Goal: Task Accomplishment & Management: Use online tool/utility

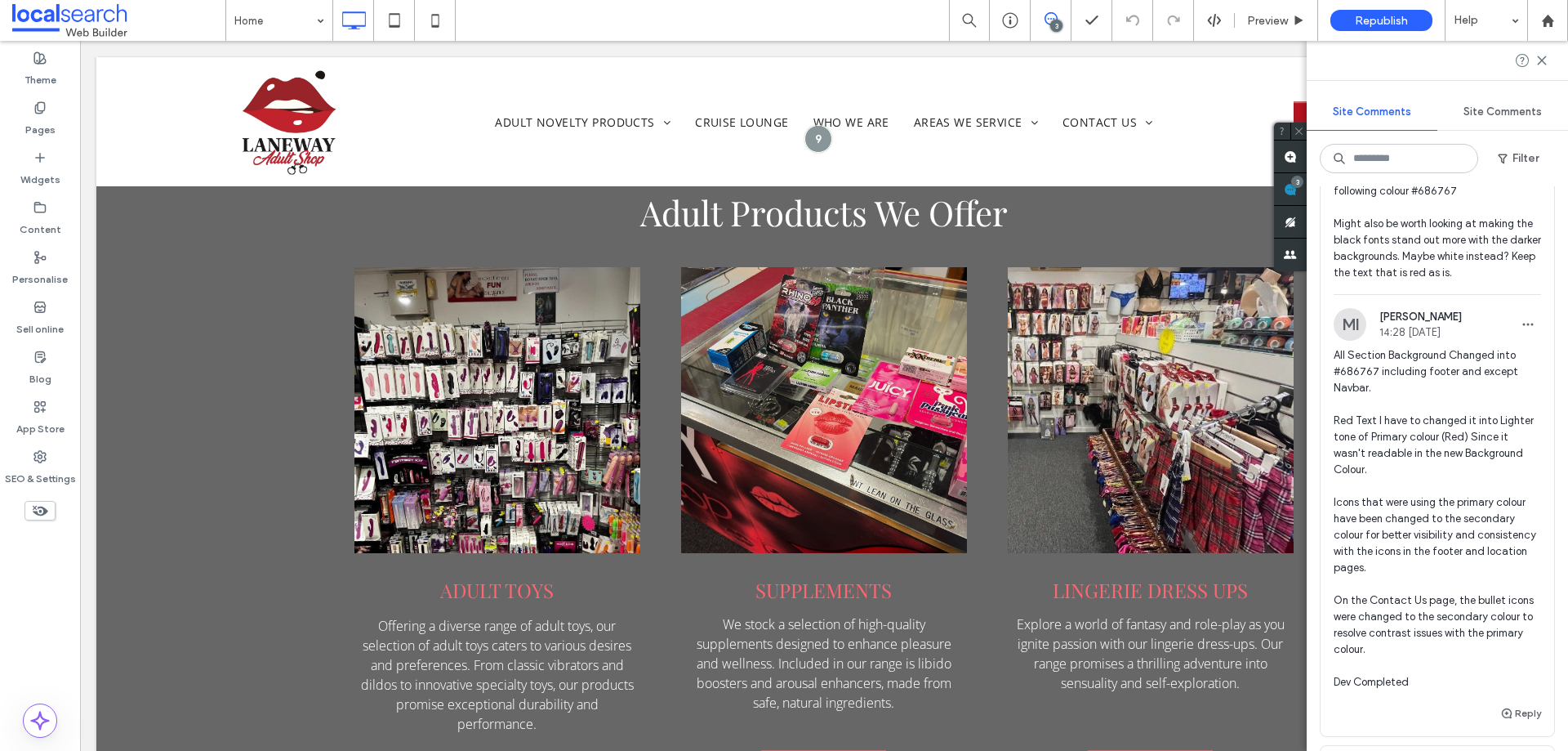
scroll to position [245, 0]
click at [1443, 268] on span "CHANGE/BOTH Hi team, client has requested to make the site darker. Do not touch…" at bounding box center [1437, 168] width 208 height 229
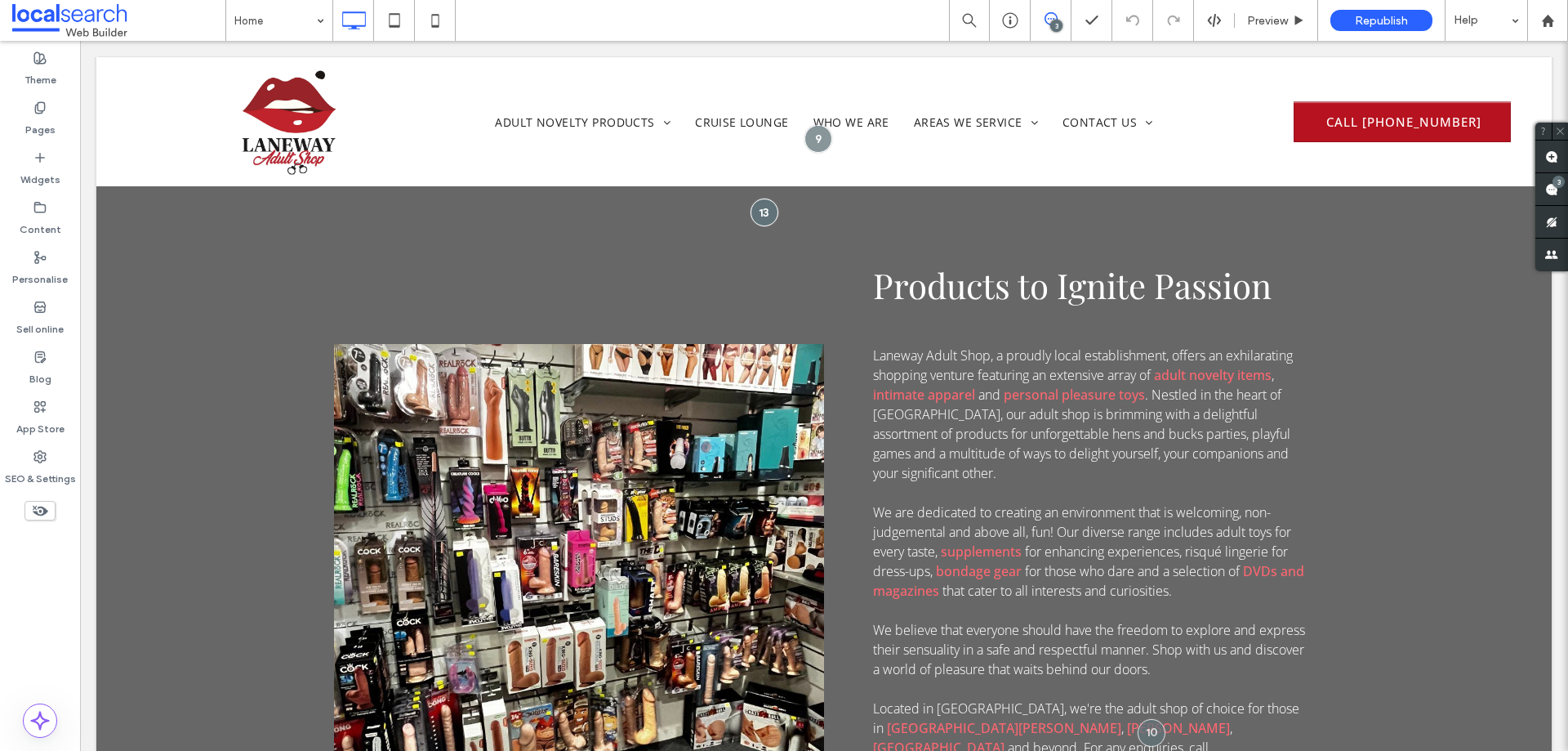
scroll to position [0, 0]
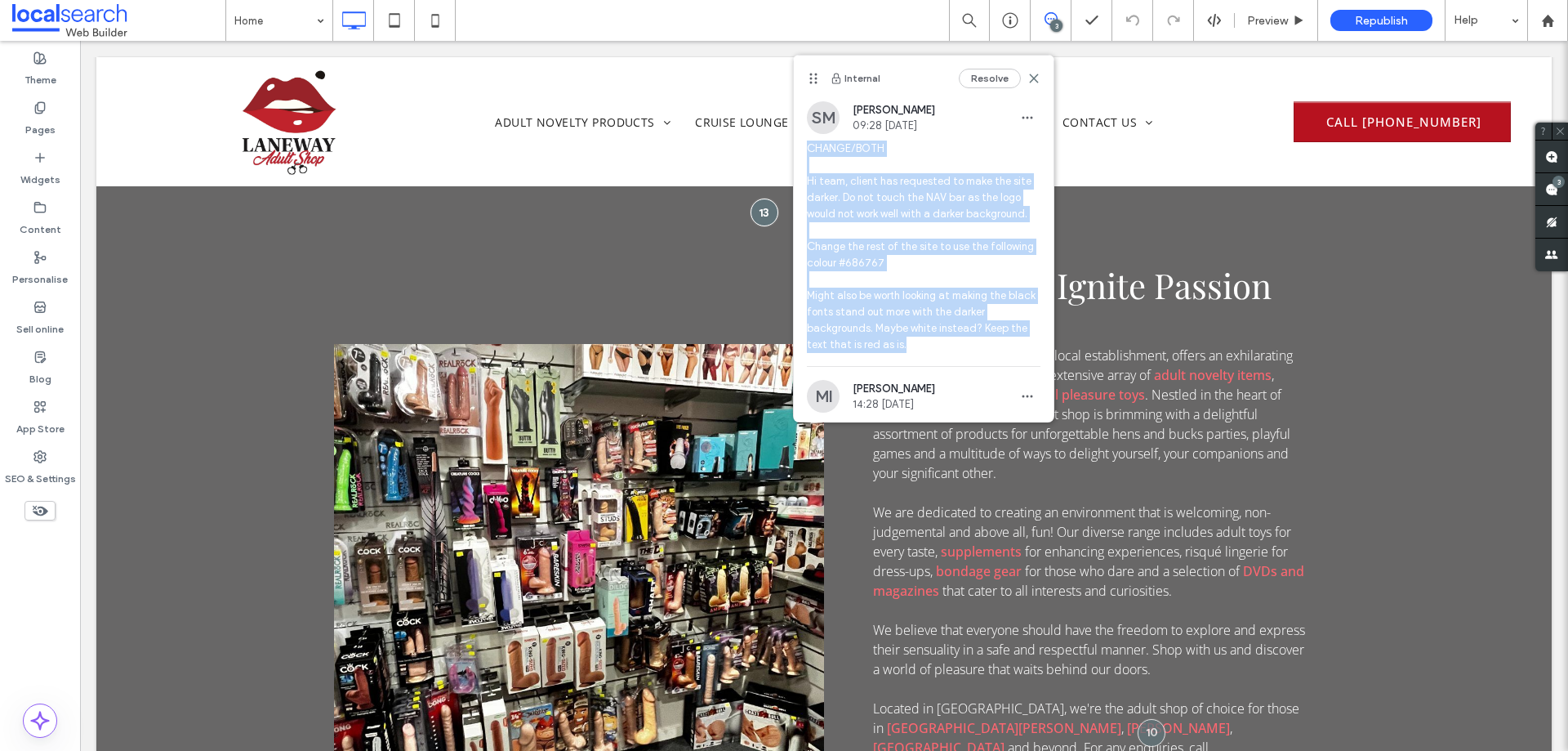
drag, startPoint x: 916, startPoint y: 346, endPoint x: 807, endPoint y: 148, distance: 226.0
click at [807, 148] on span "CHANGE/BOTH Hi team, client has requested to make the site darker. Do not touch…" at bounding box center [924, 247] width 233 height 212
copy span "CHANGE/BOTH Hi team, client has requested to make the site darker. Do not touch…"
click at [1030, 81] on use at bounding box center [1034, 78] width 7 height 7
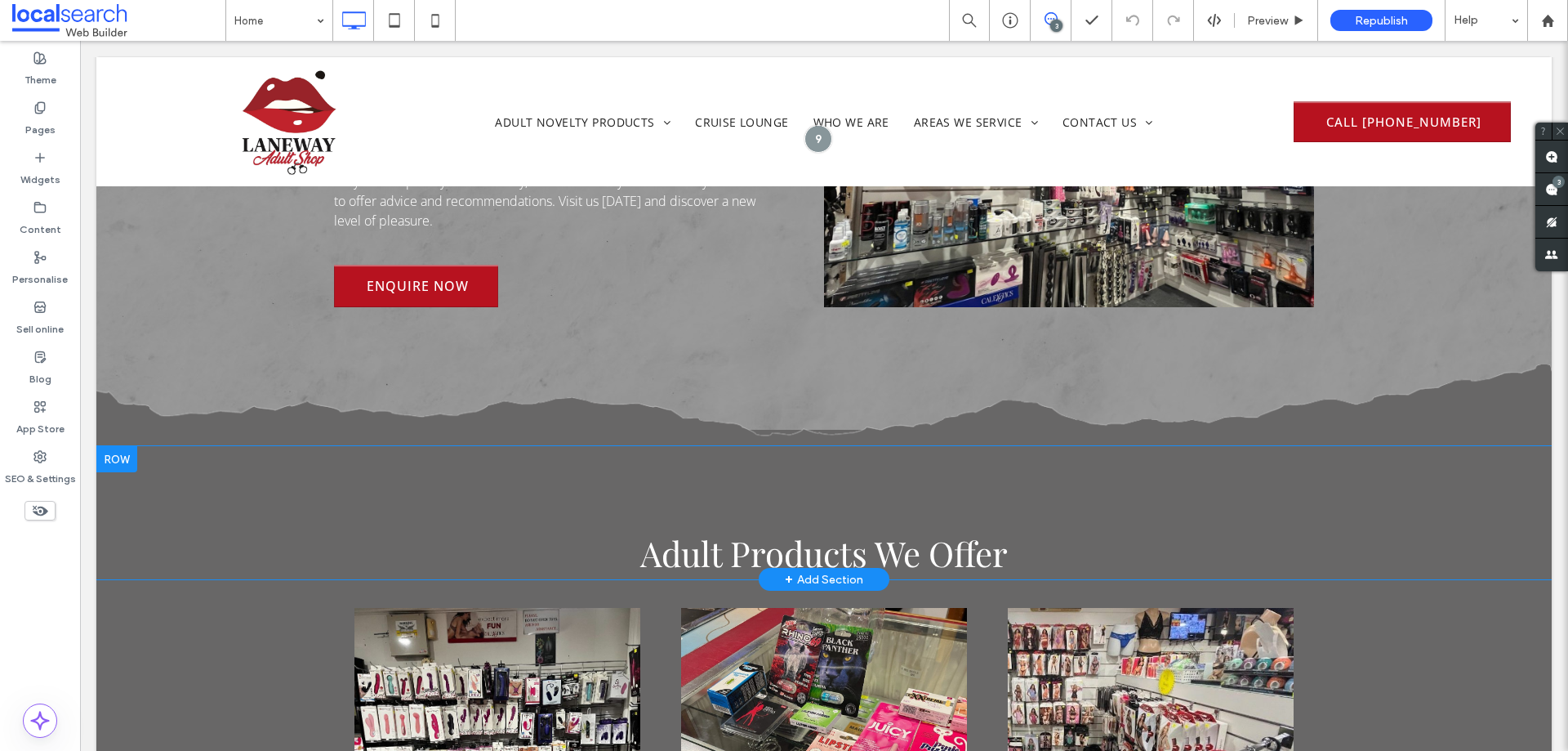
scroll to position [1797, 0]
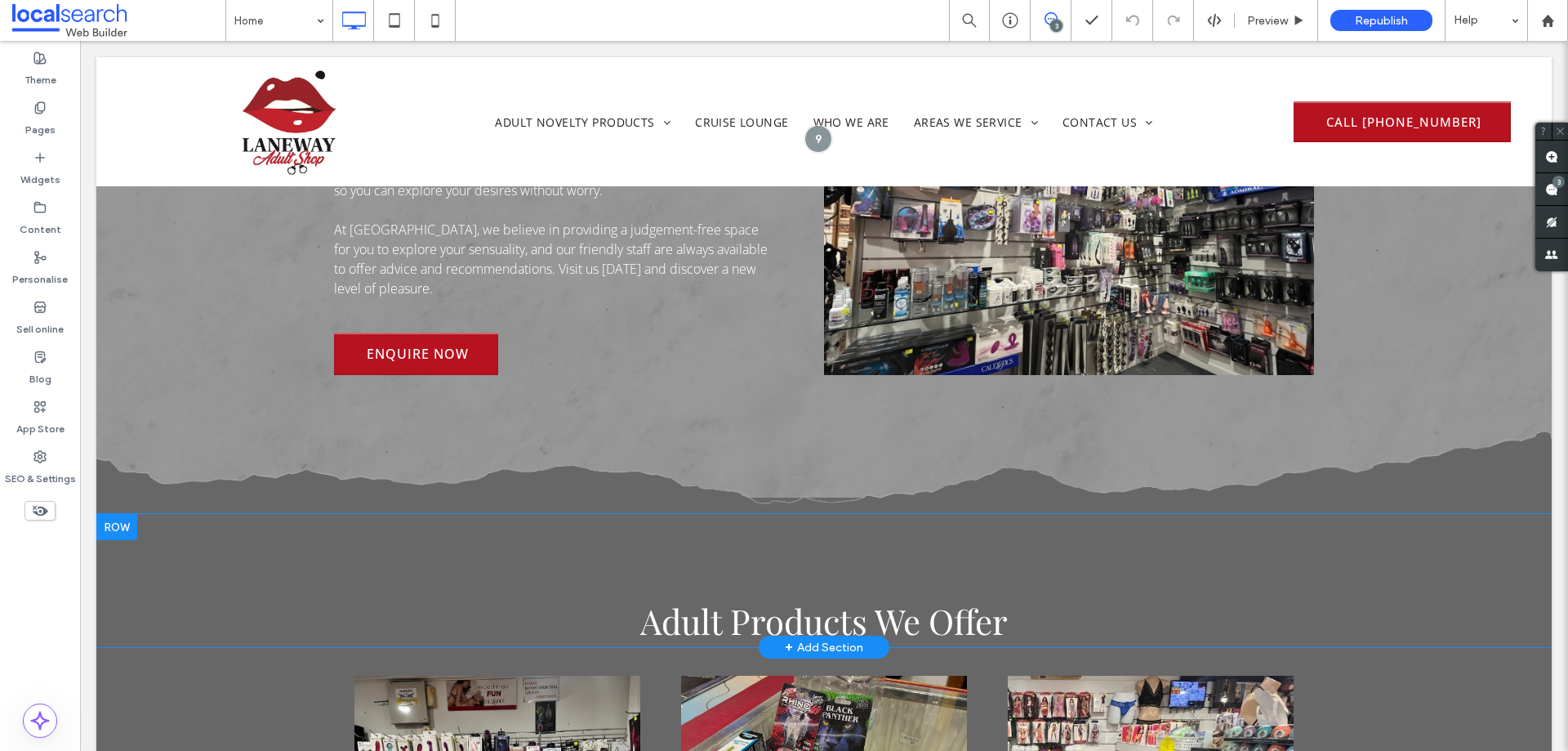
click at [171, 514] on div "Adult Products We Offer Click To Paste Row + Add Section" at bounding box center [824, 580] width 1456 height 133
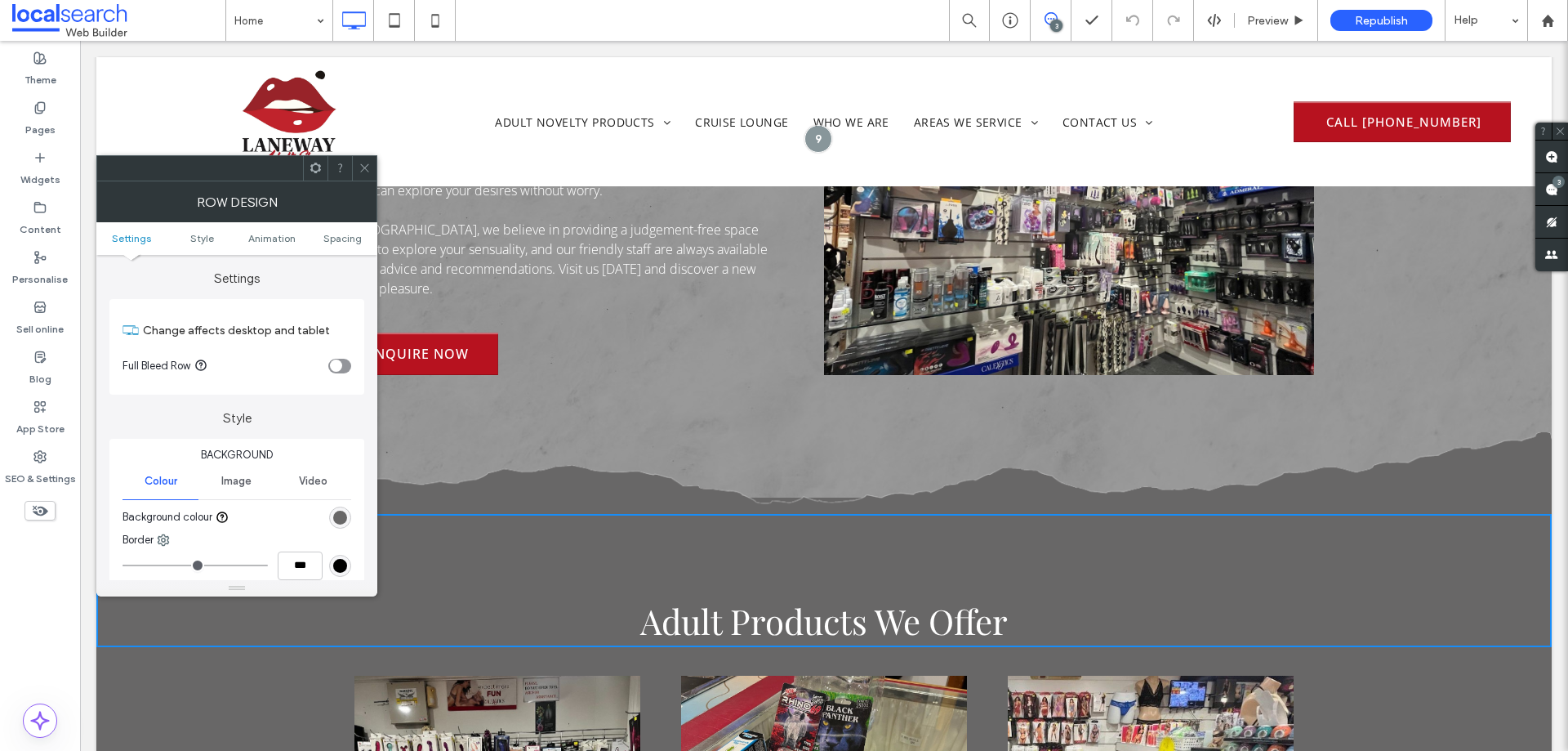
click at [335, 515] on div "rgb(104, 103, 103)" at bounding box center [340, 518] width 14 height 14
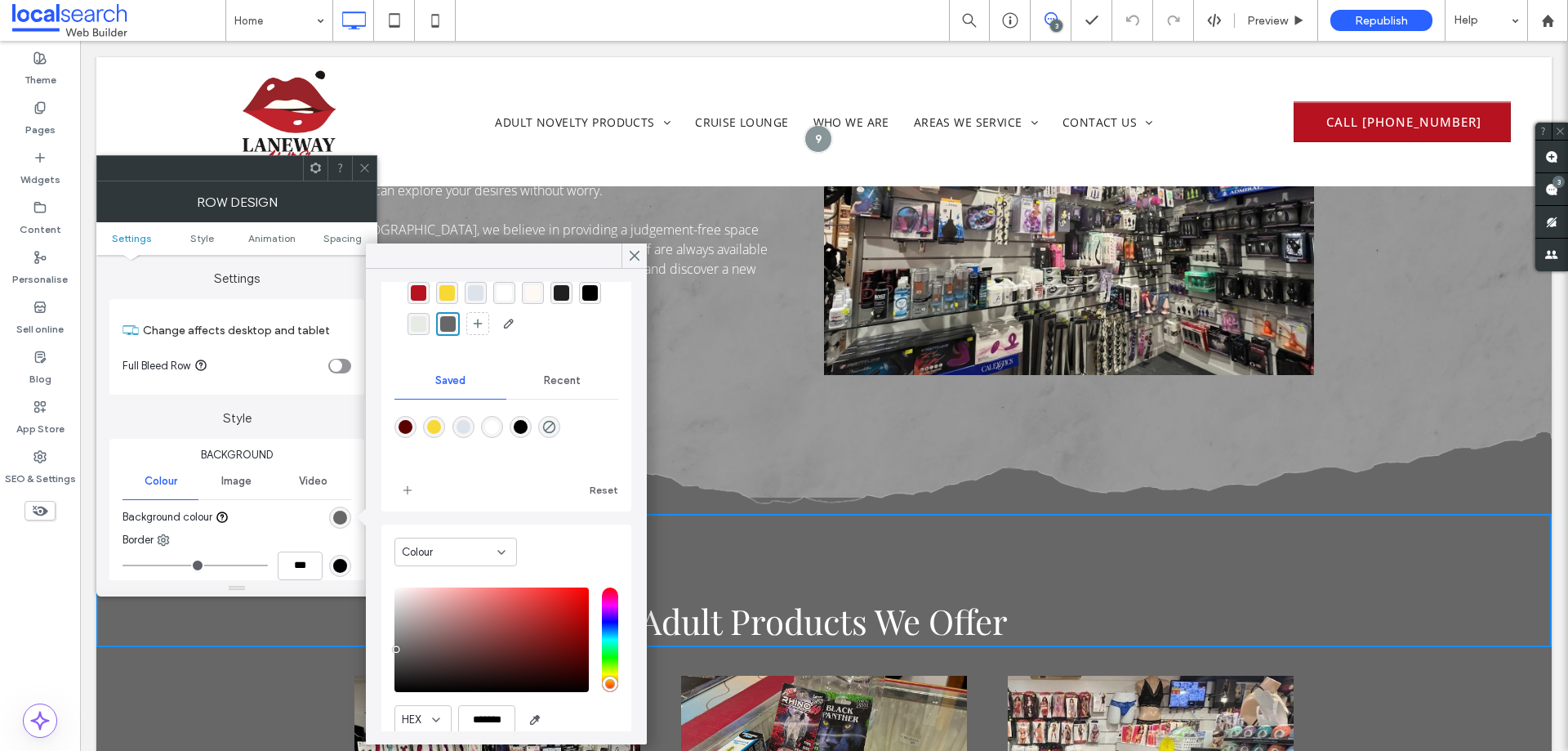
scroll to position [0, 0]
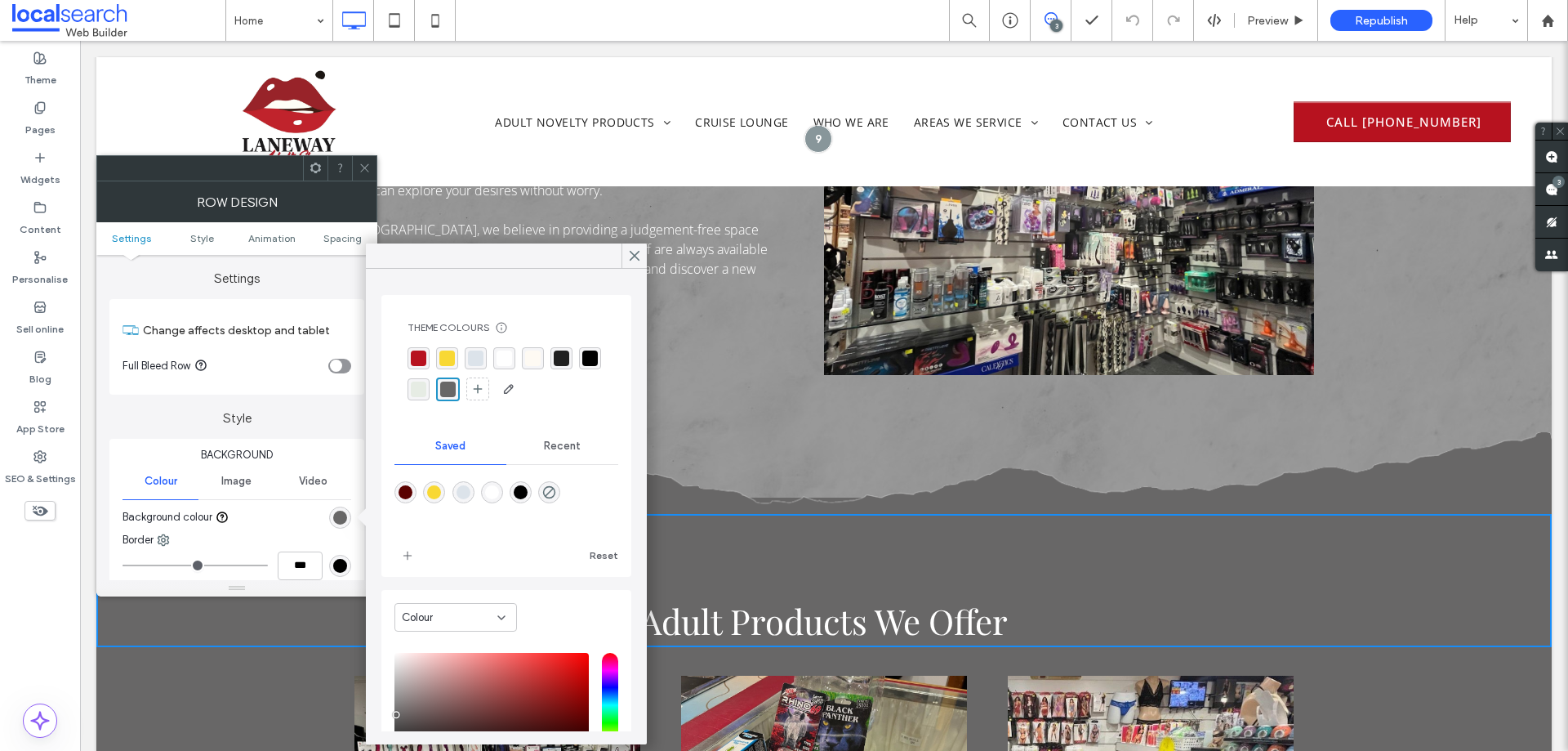
click at [372, 166] on div at bounding box center [365, 169] width 25 height 25
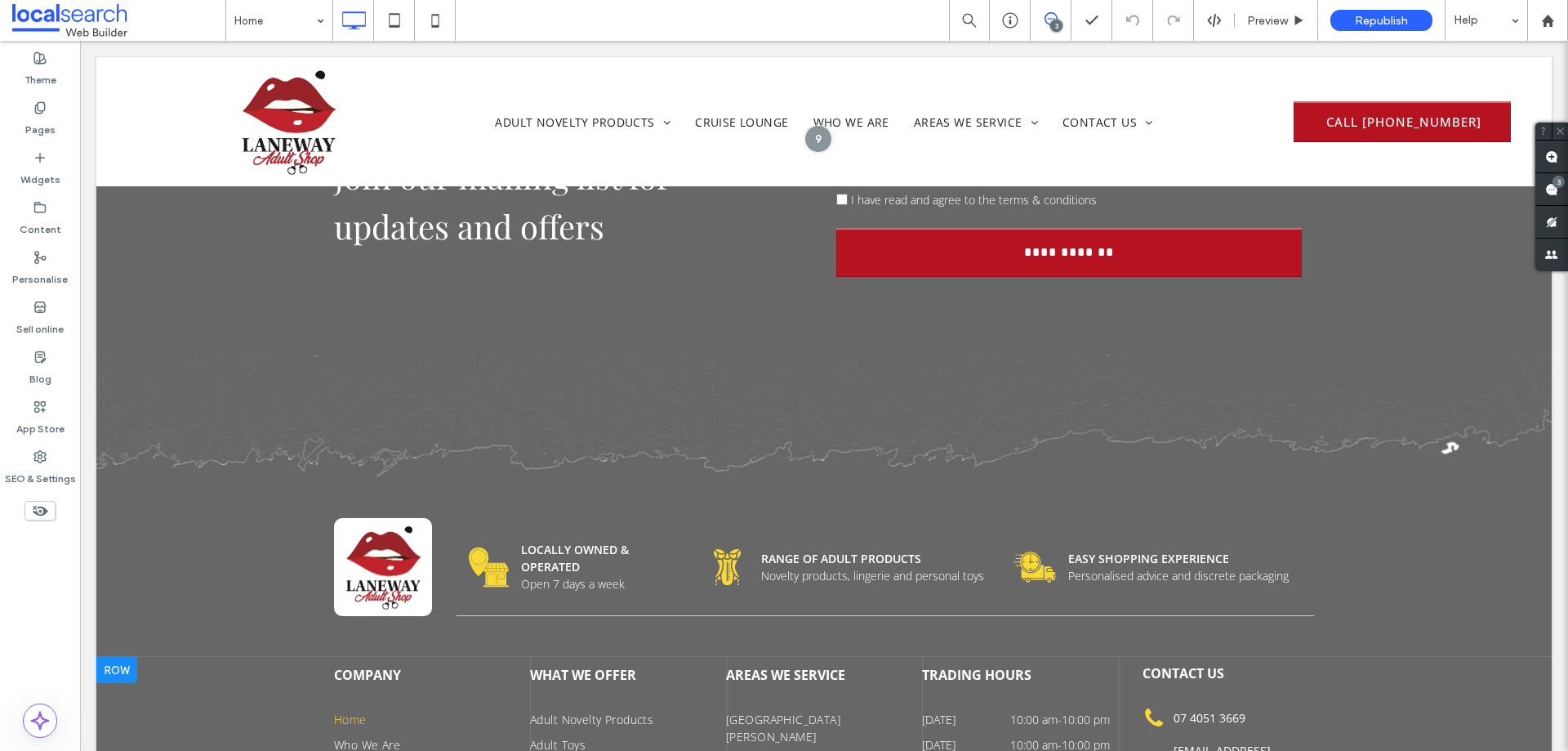
scroll to position [5714, 0]
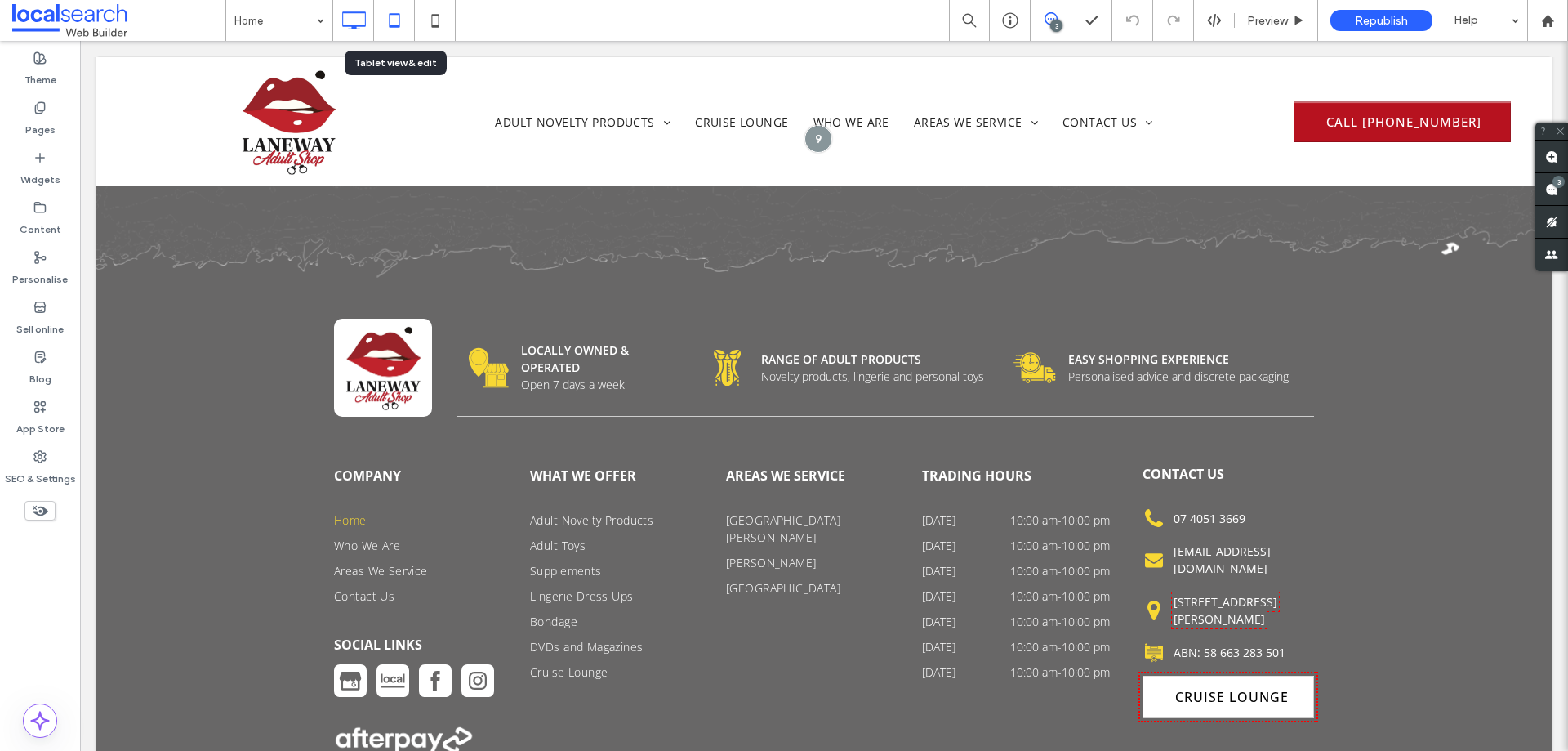
click at [398, 20] on icon at bounding box center [394, 20] width 33 height 33
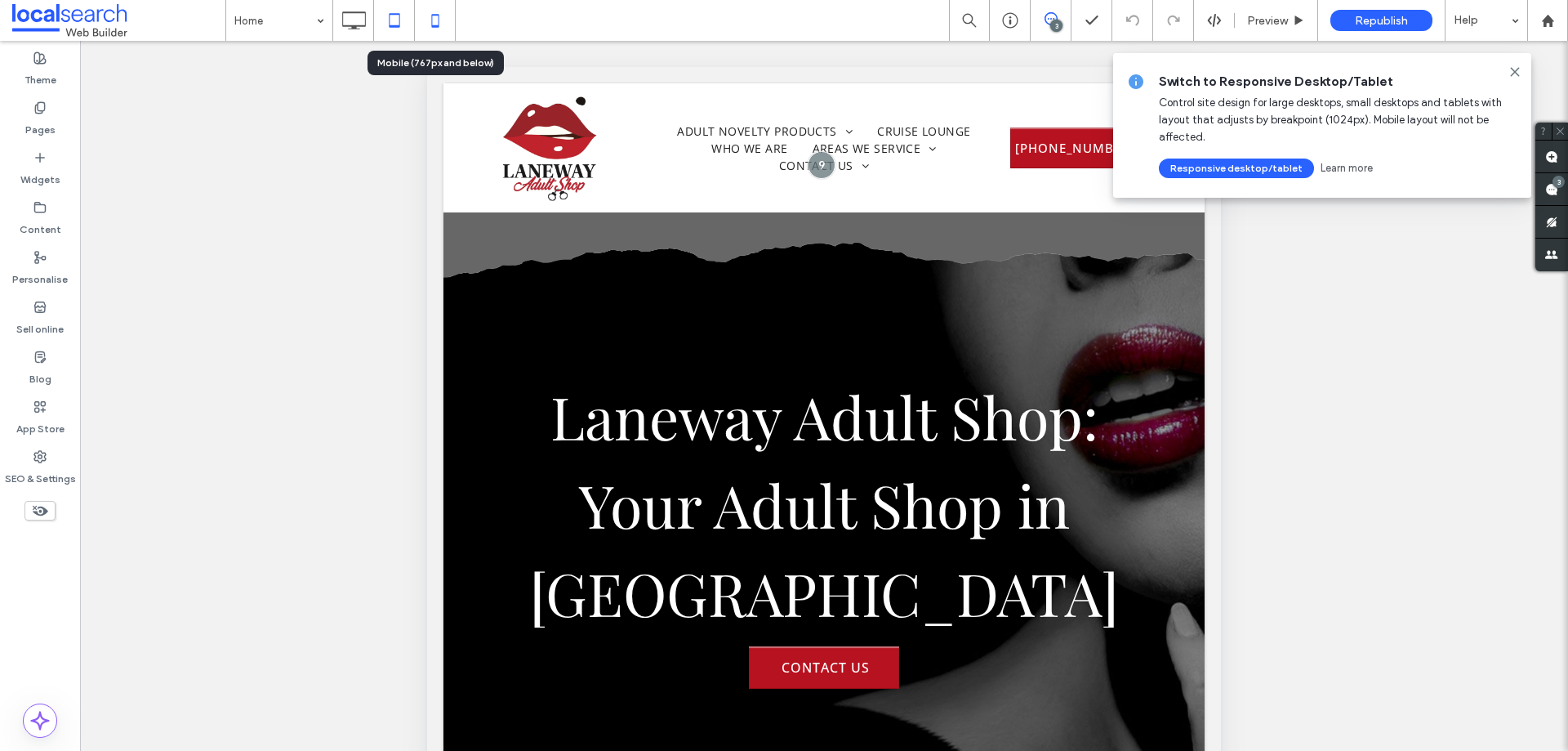
click at [437, 30] on icon at bounding box center [435, 20] width 33 height 33
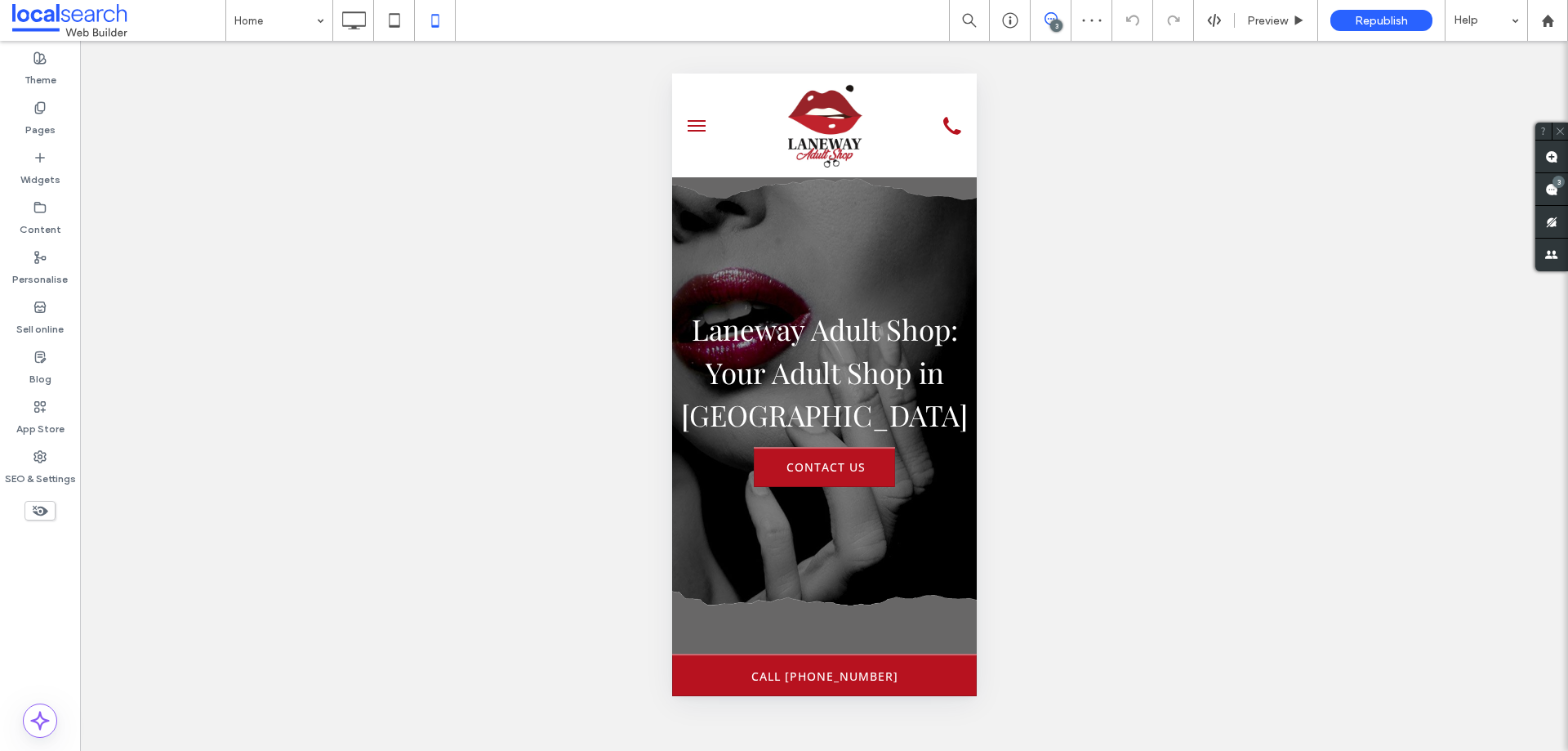
click at [695, 127] on button "menu" at bounding box center [695, 125] width 33 height 33
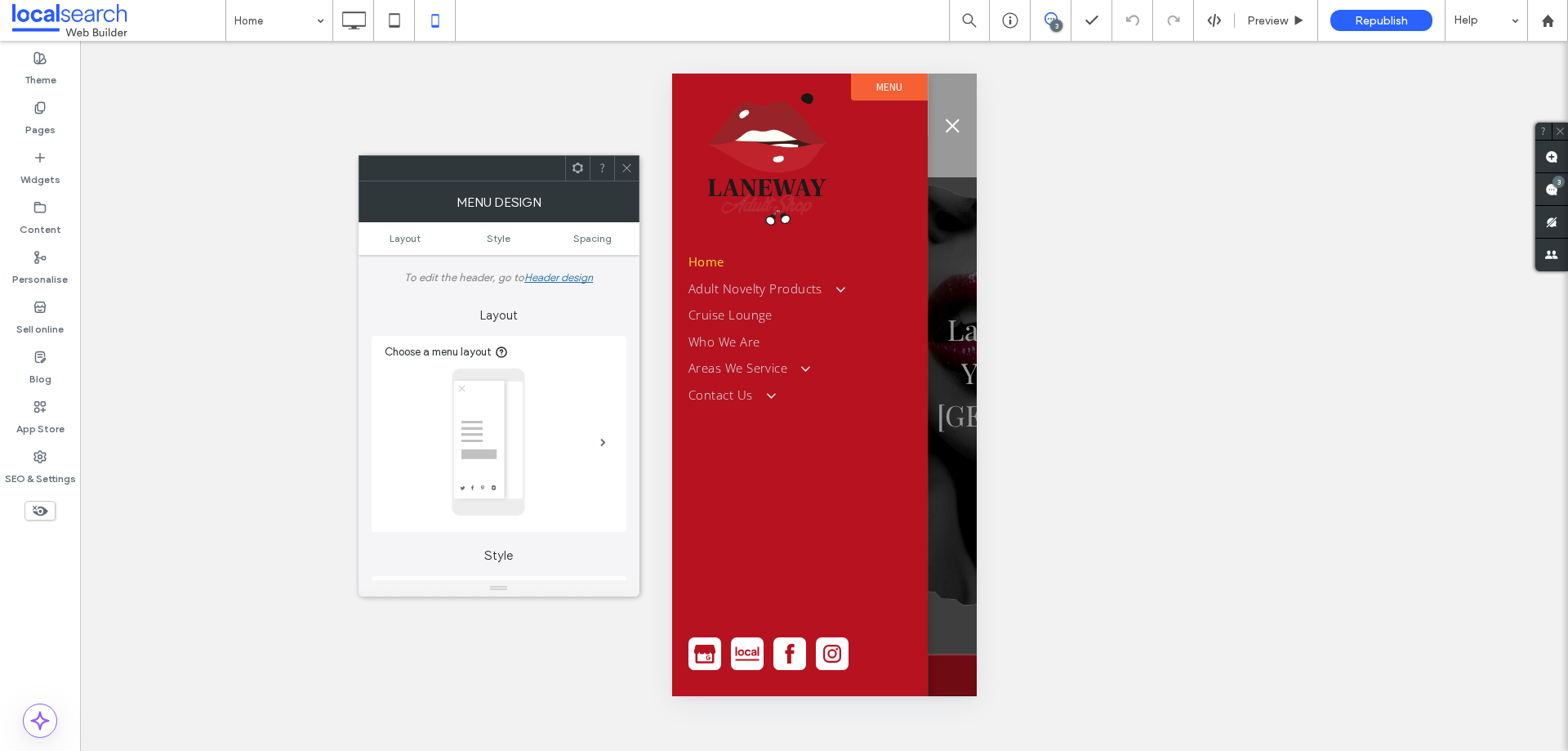
click at [951, 129] on button "menu" at bounding box center [951, 125] width 33 height 33
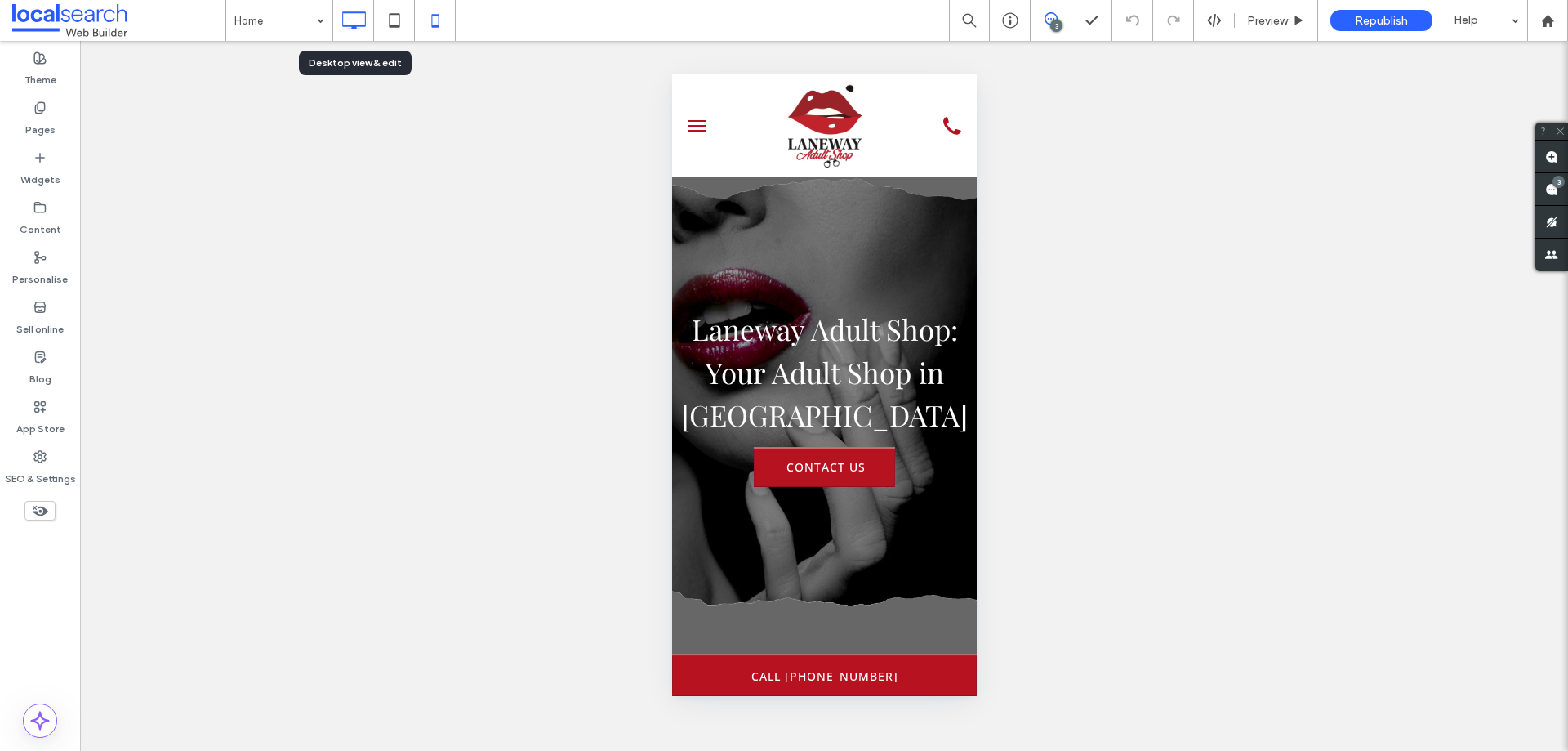
click at [355, 10] on icon at bounding box center [353, 20] width 33 height 33
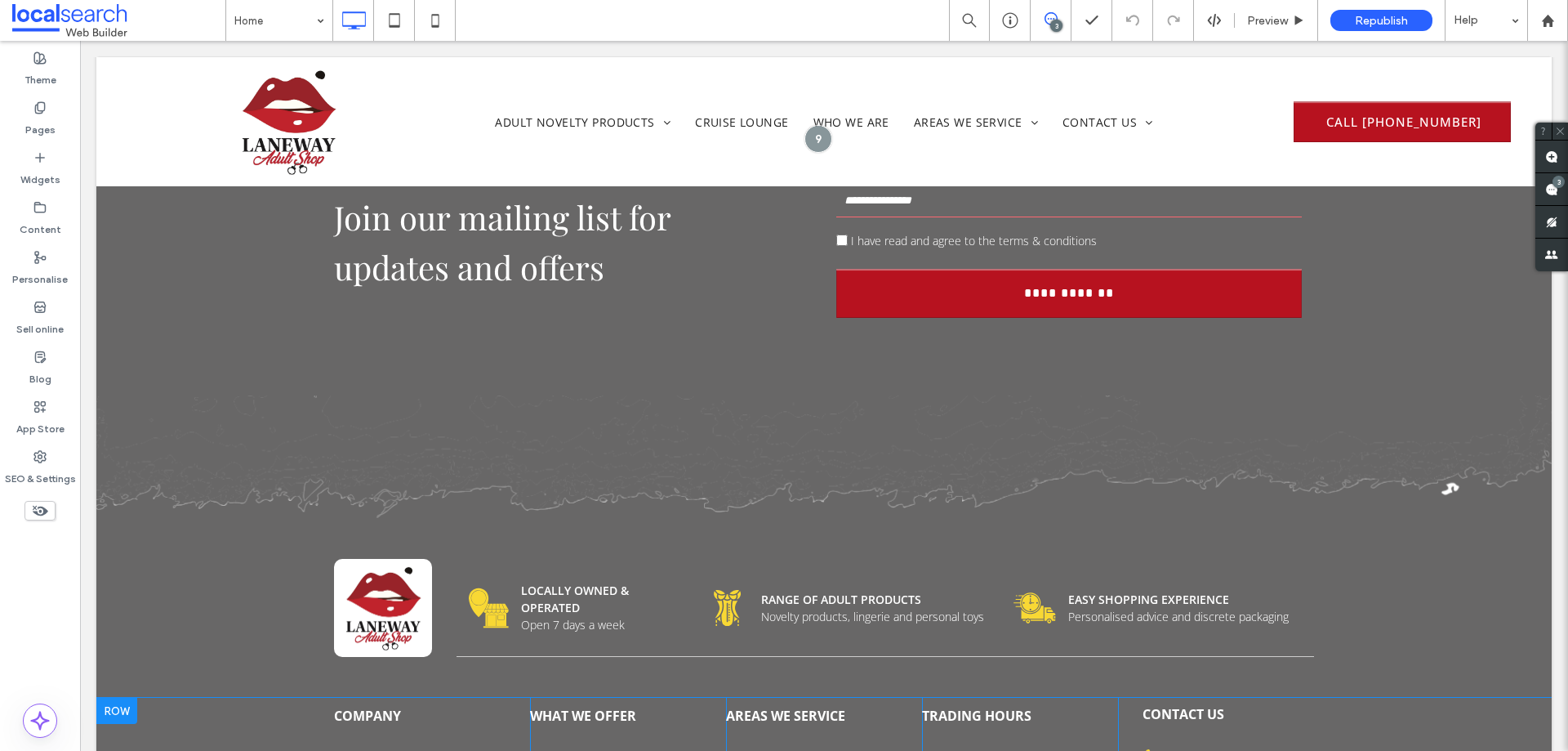
scroll to position [5714, 0]
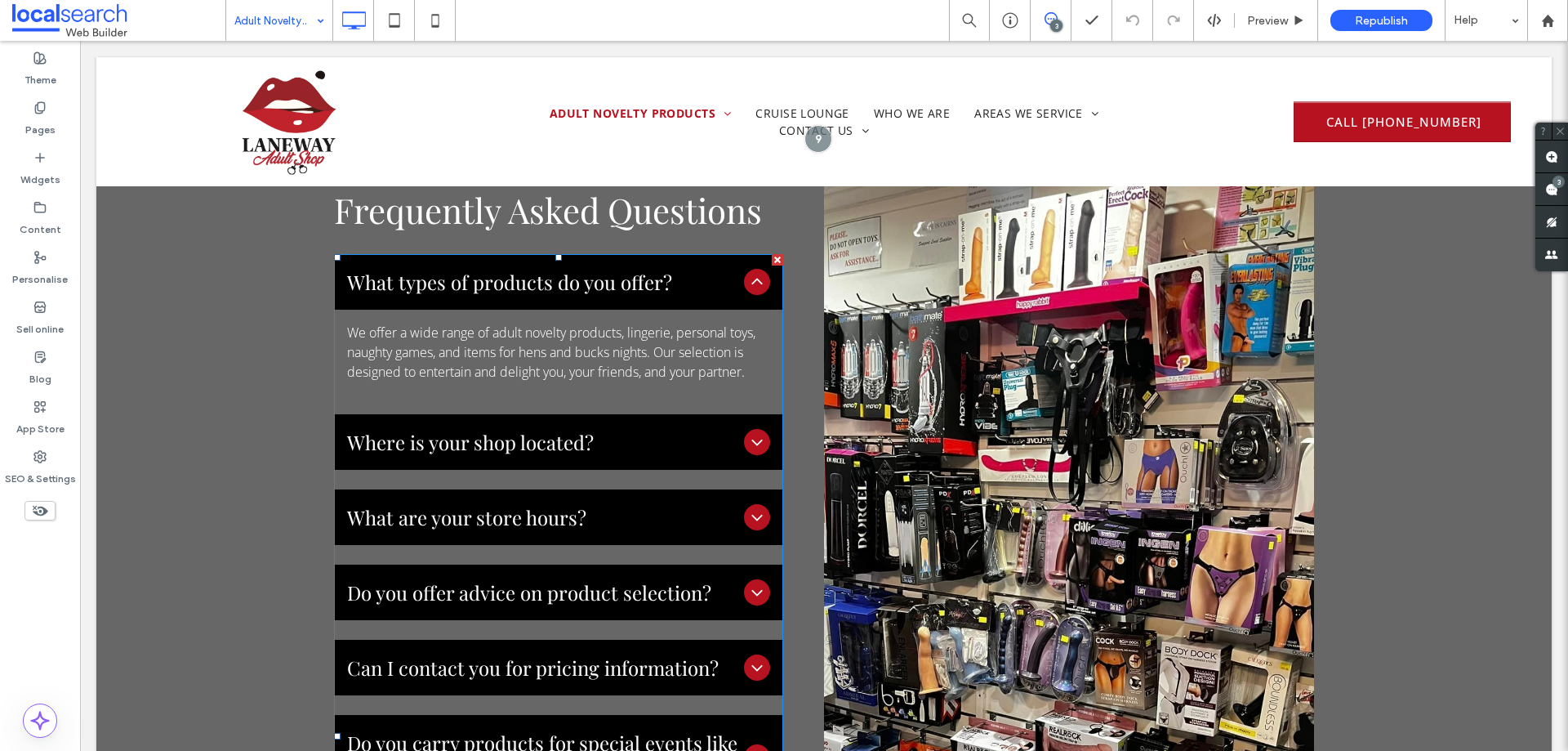
scroll to position [2696, 0]
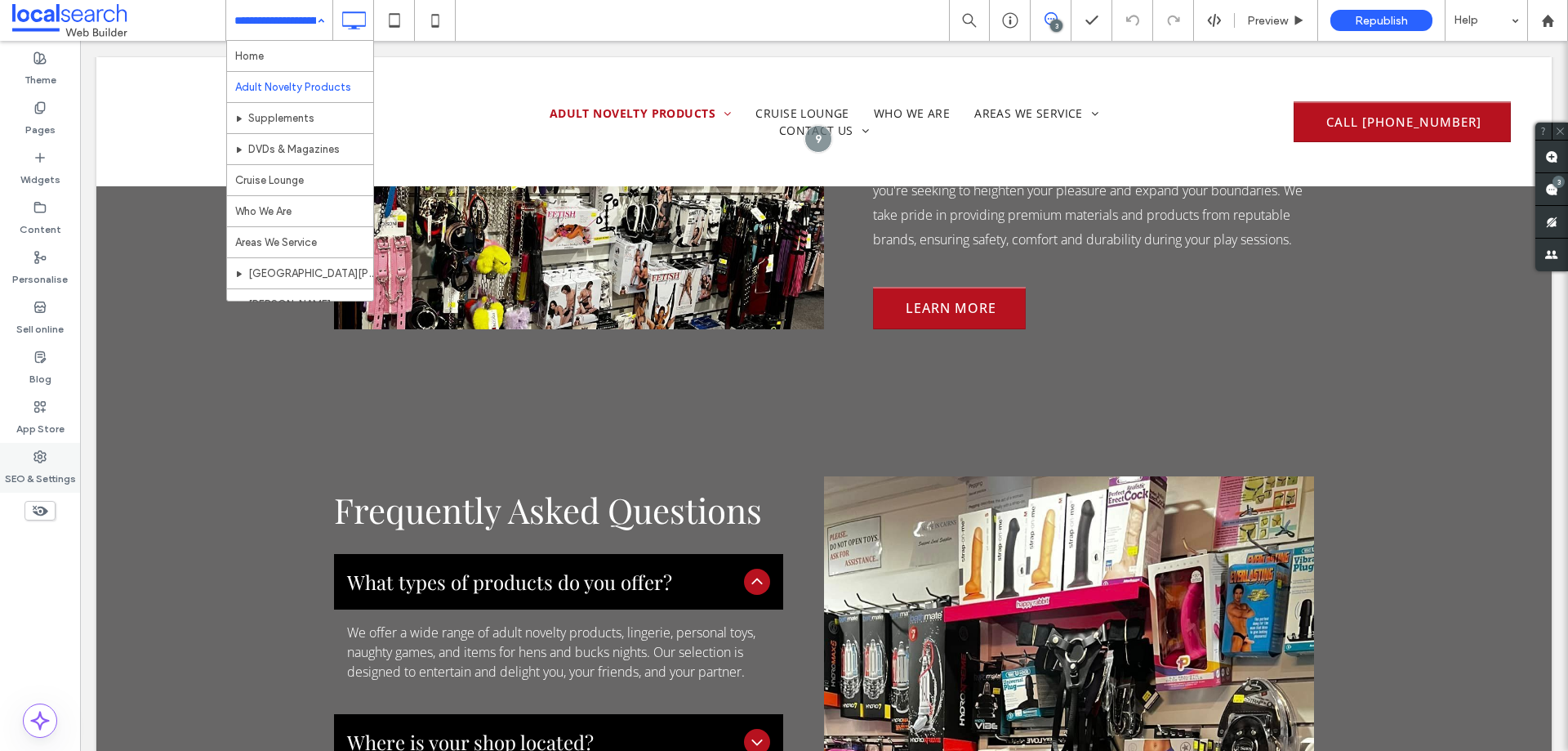
click at [51, 465] on label "SEO & Settings" at bounding box center [41, 474] width 71 height 23
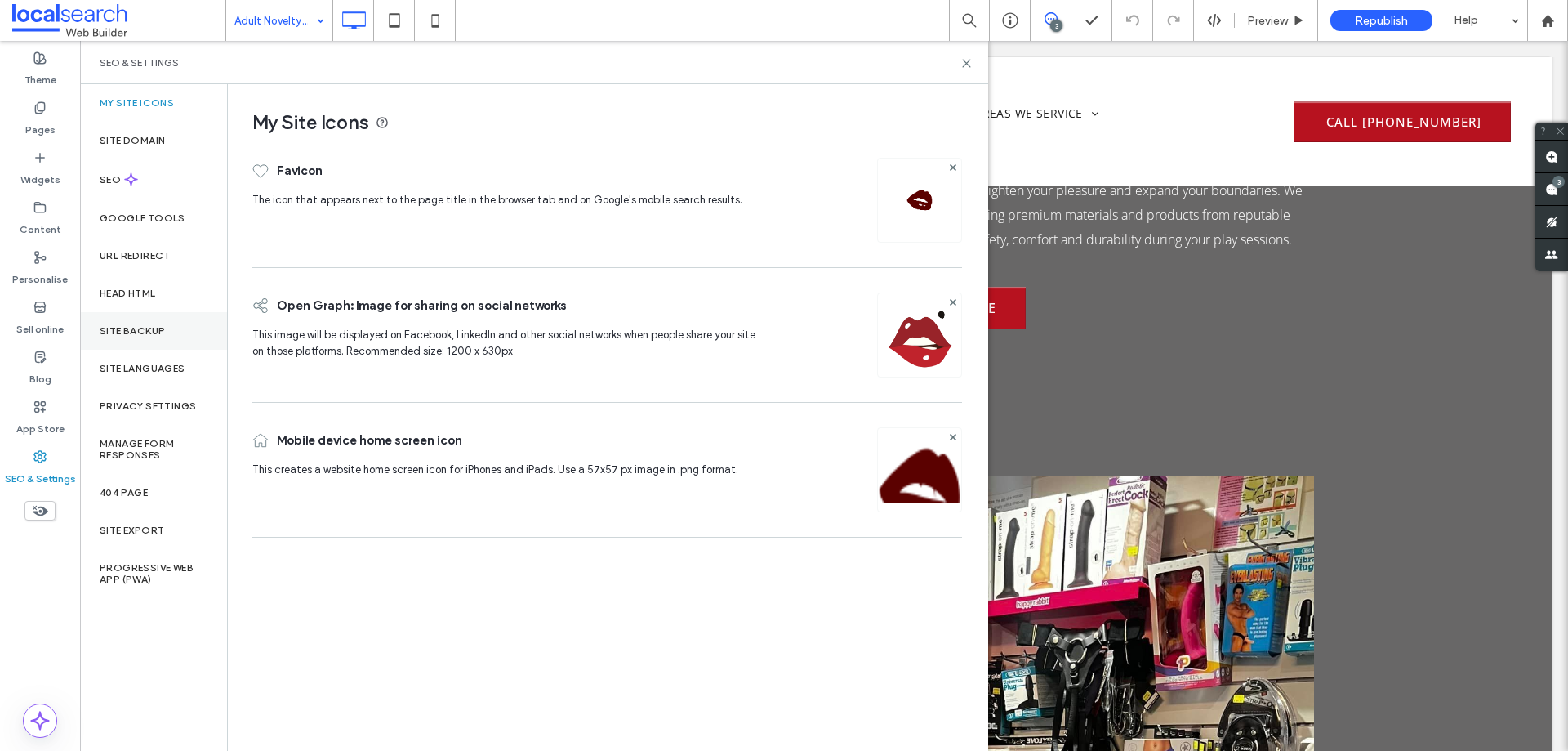
drag, startPoint x: 170, startPoint y: 323, endPoint x: 201, endPoint y: 341, distance: 35.8
click at [170, 323] on div "Site backup" at bounding box center [154, 330] width 147 height 38
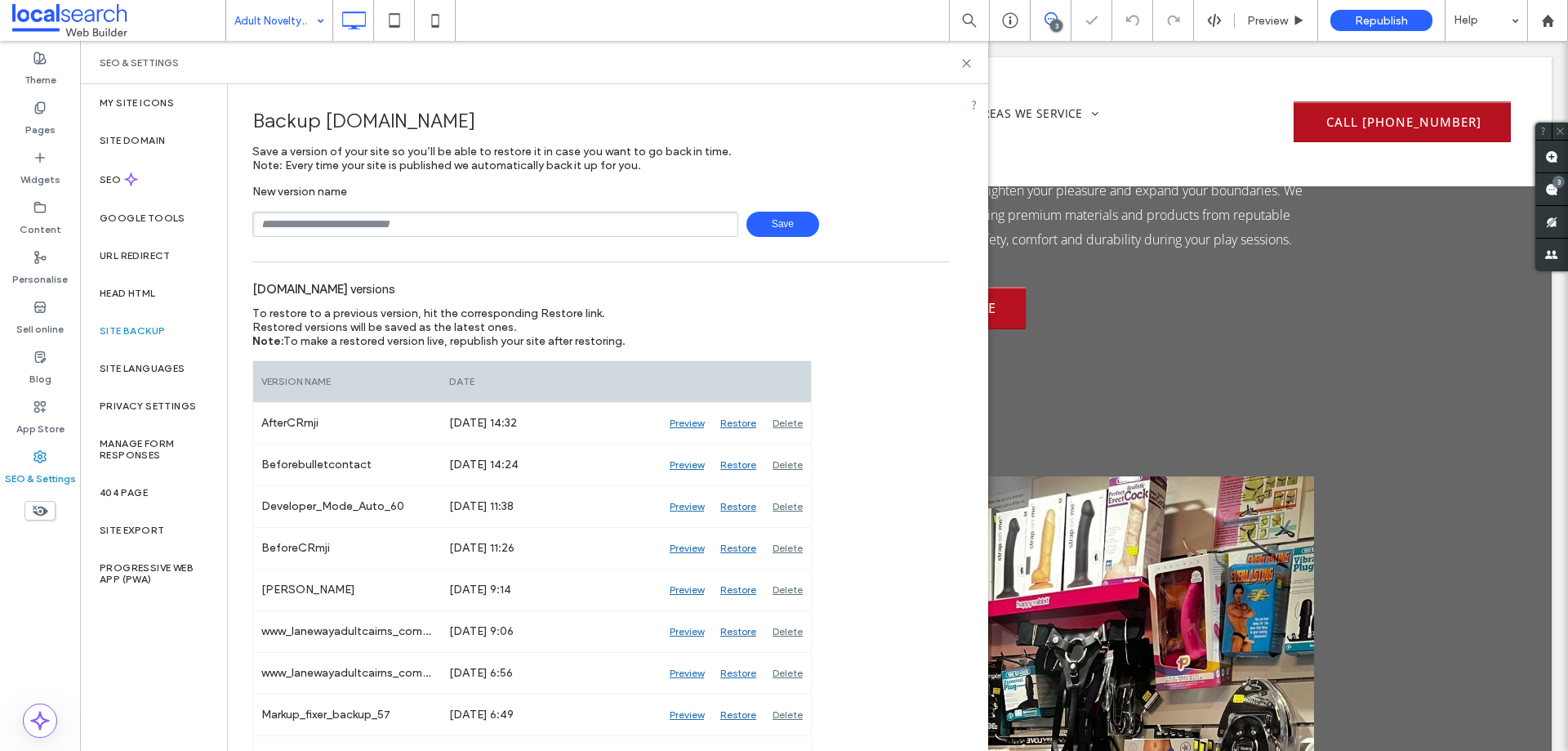
drag, startPoint x: 605, startPoint y: 221, endPoint x: 589, endPoint y: 222, distance: 16.0
click at [605, 221] on input "text" at bounding box center [496, 224] width 486 height 26
type input "**********"
click at [764, 217] on span "Save" at bounding box center [783, 224] width 72 height 26
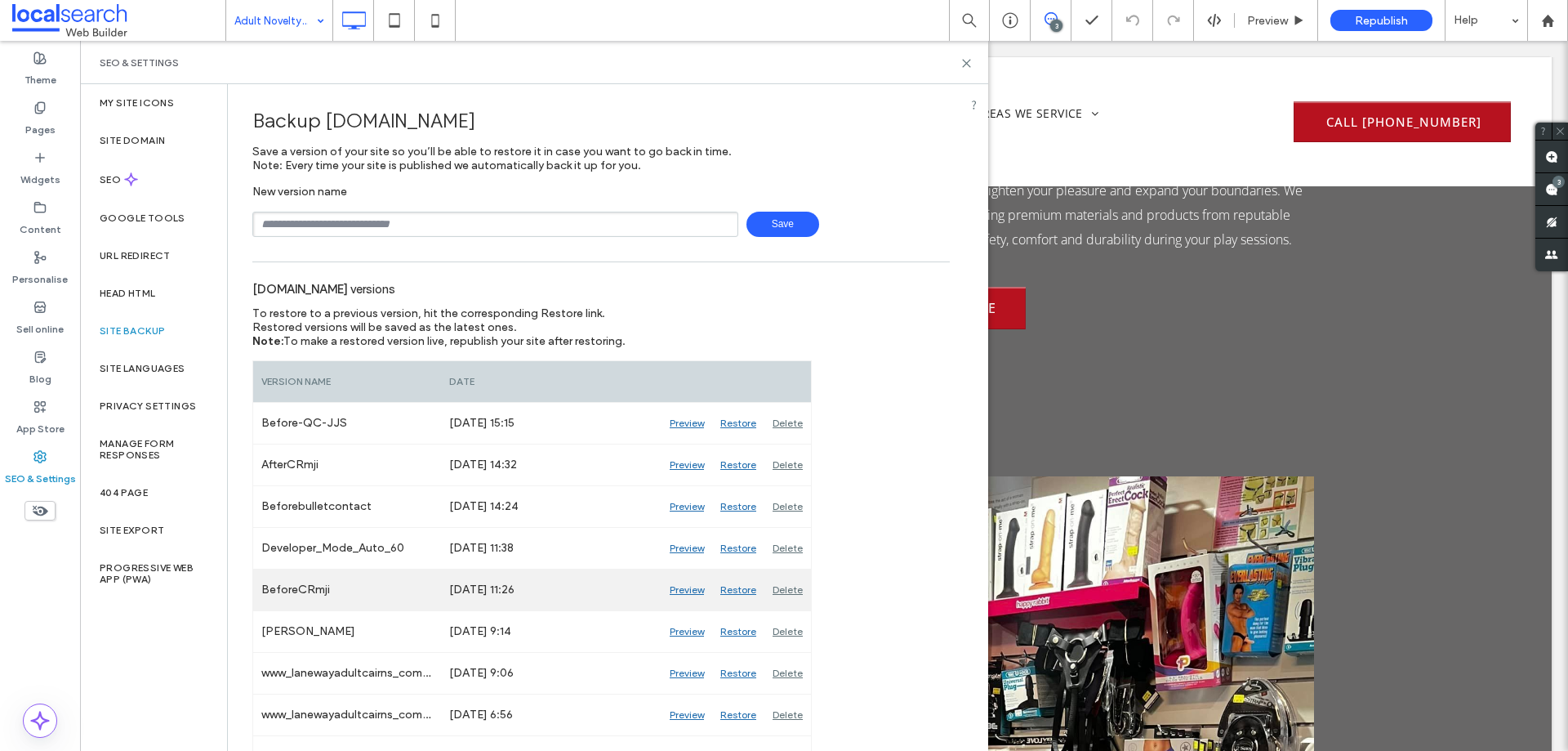
click at [680, 591] on div "Preview" at bounding box center [686, 589] width 50 height 41
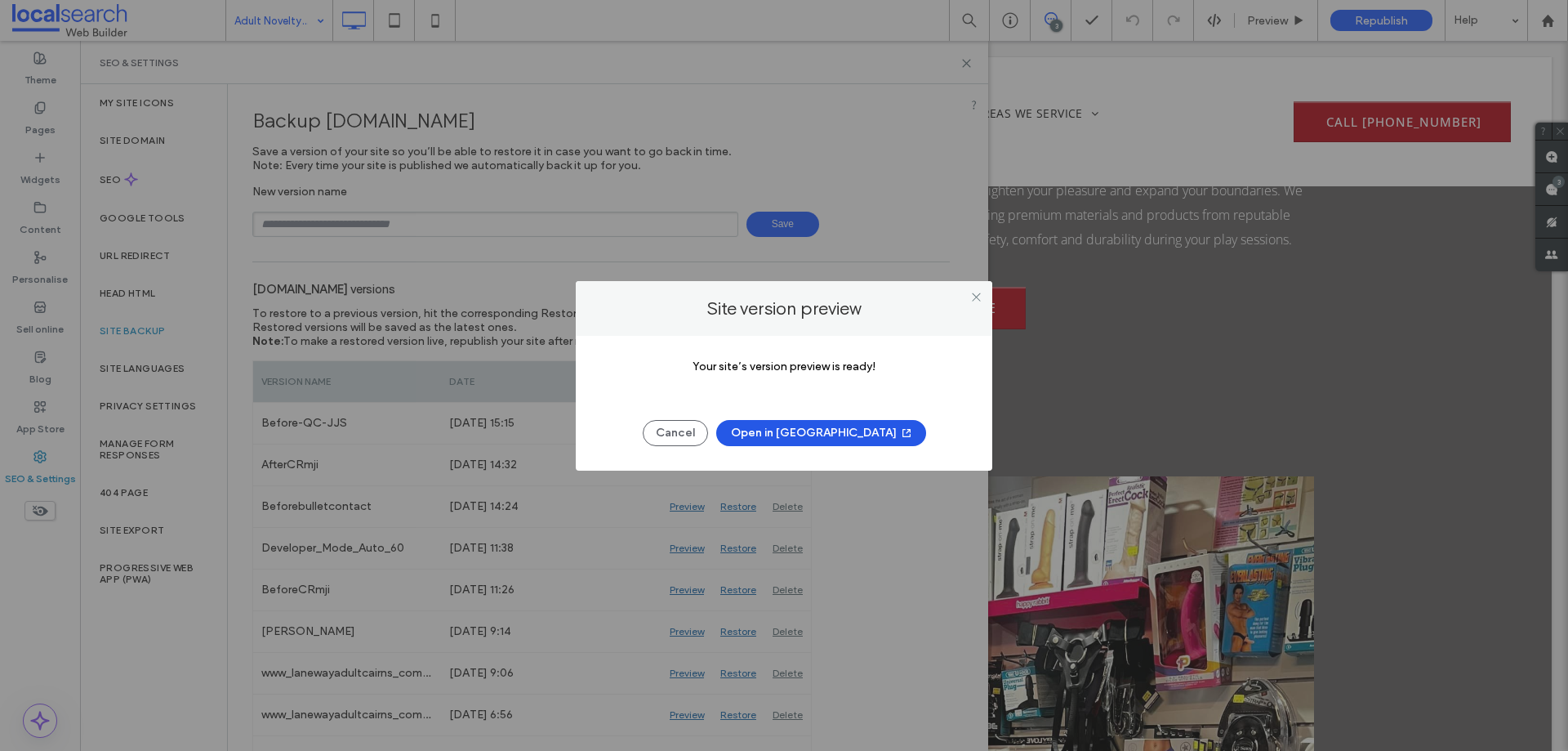
click at [805, 429] on button "Open in New Tab" at bounding box center [822, 433] width 210 height 27
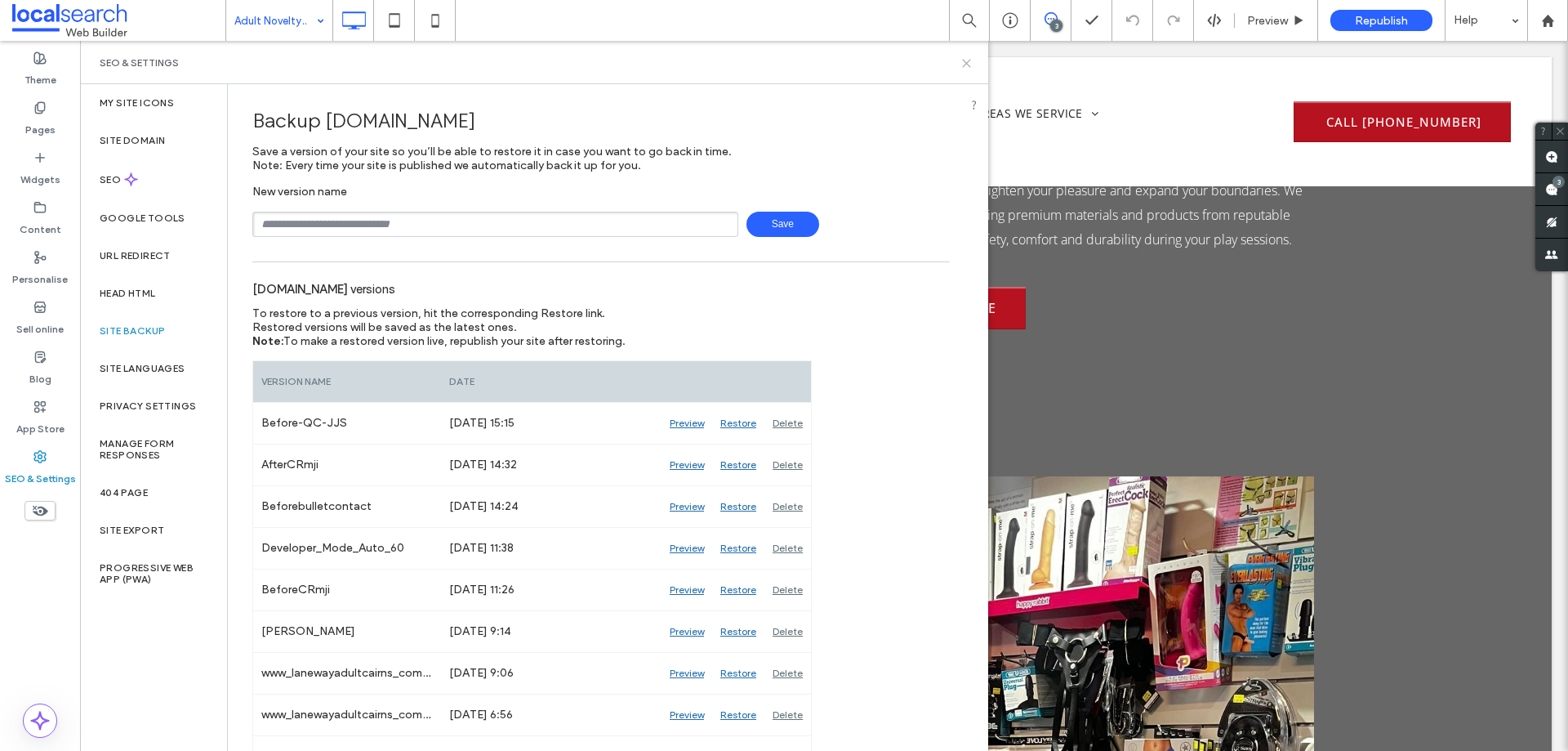
click at [967, 63] on use at bounding box center [966, 63] width 7 height 7
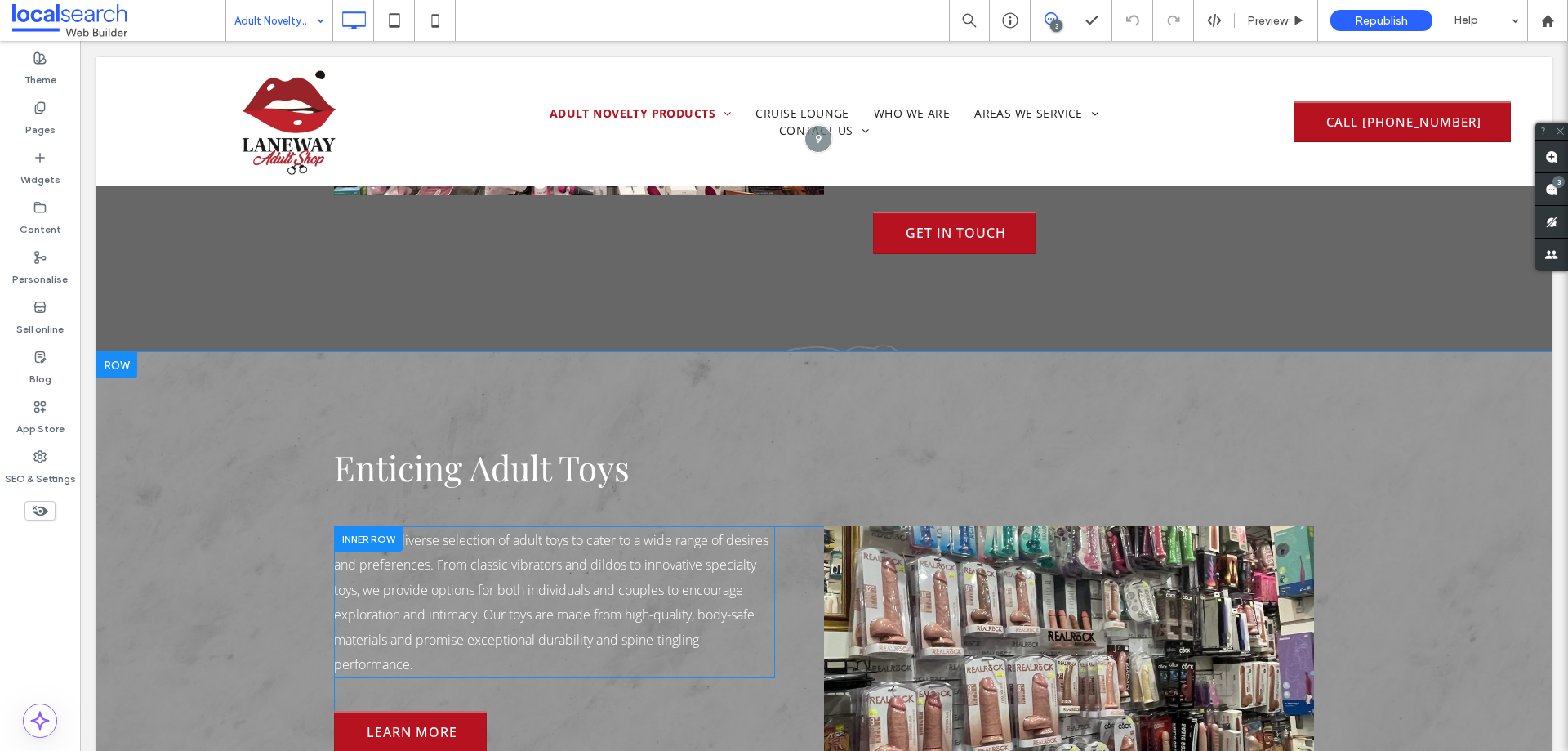
scroll to position [1225, 0]
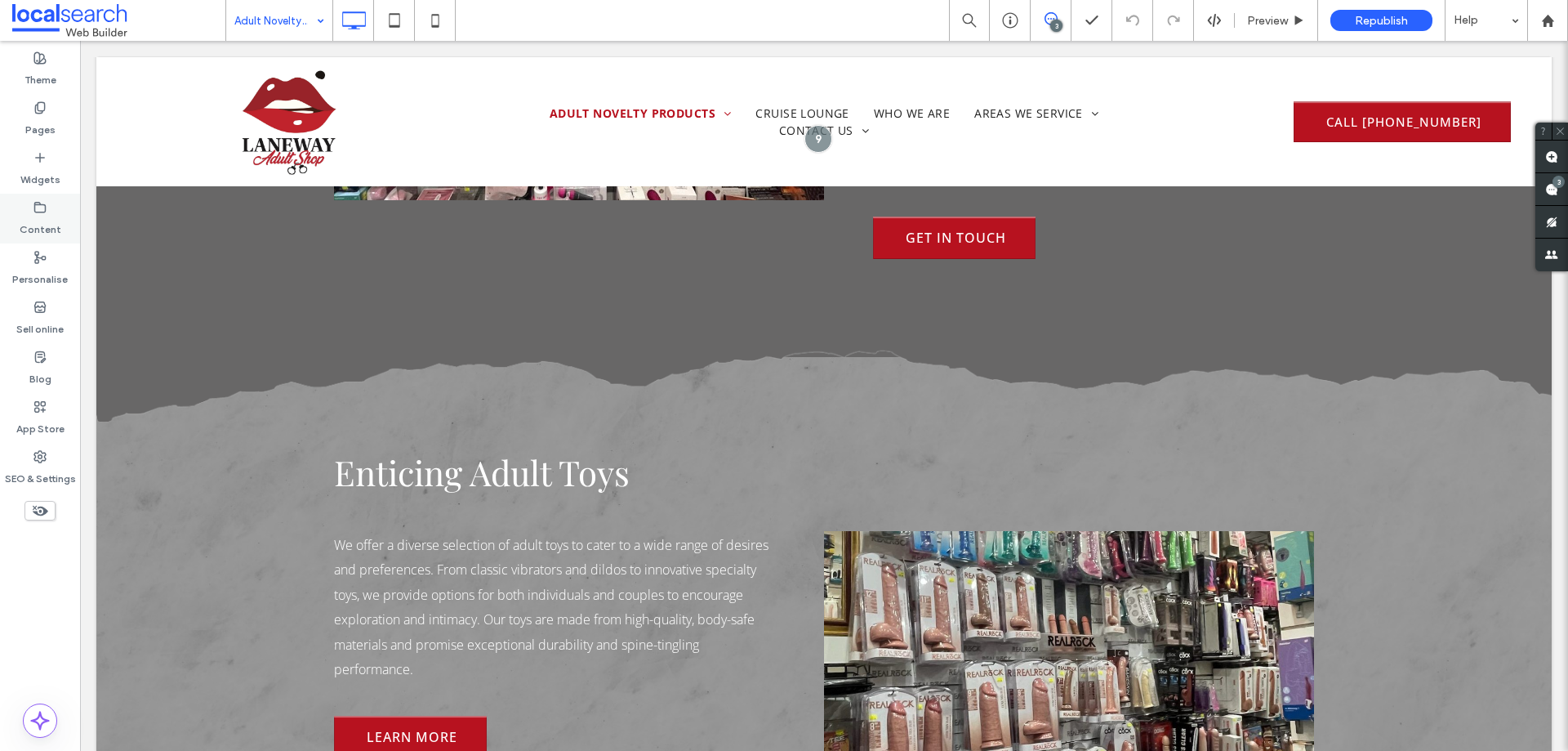
drag, startPoint x: 49, startPoint y: 122, endPoint x: 79, endPoint y: 224, distance: 106.3
click at [49, 122] on label "Pages" at bounding box center [41, 125] width 30 height 23
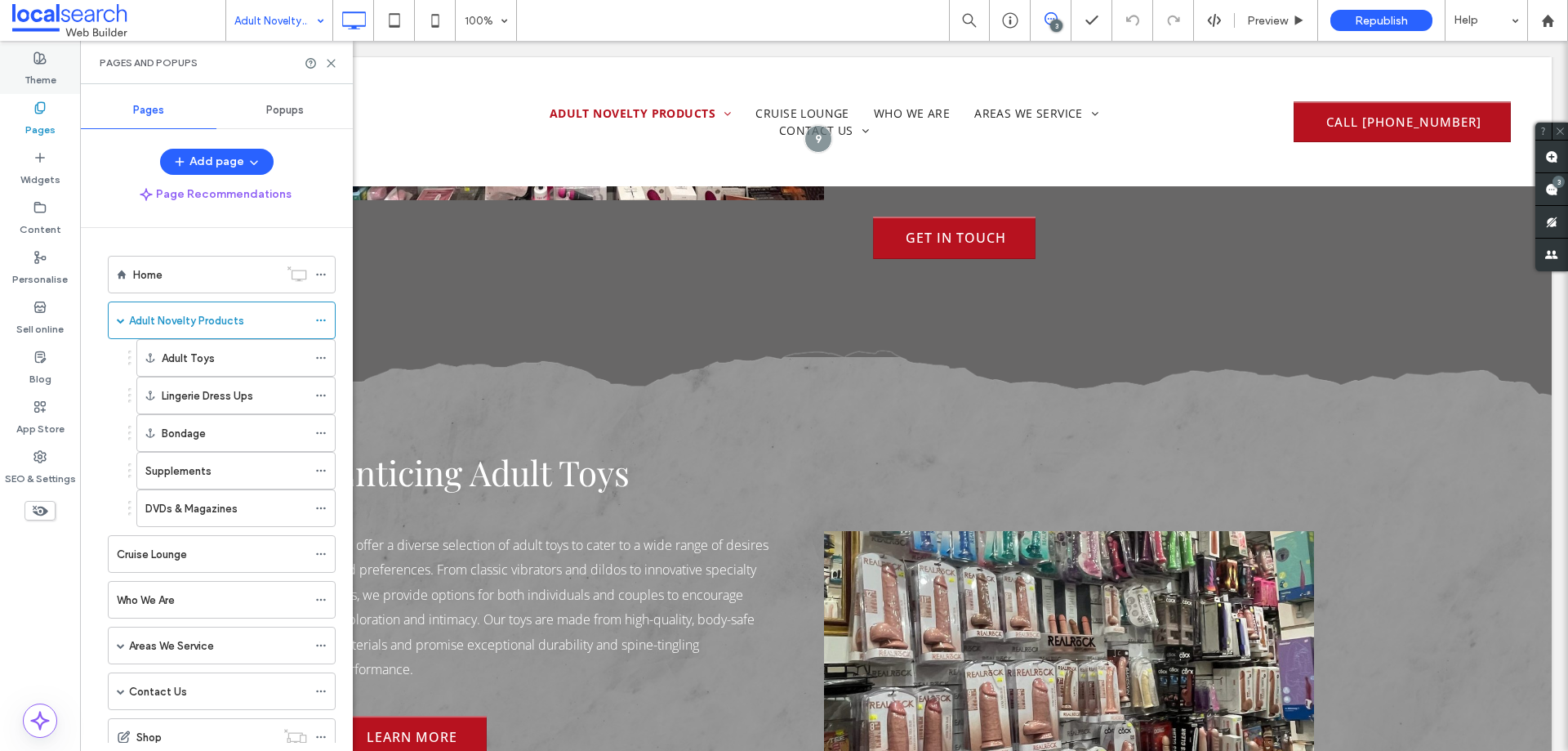
click at [35, 63] on use at bounding box center [40, 57] width 11 height 11
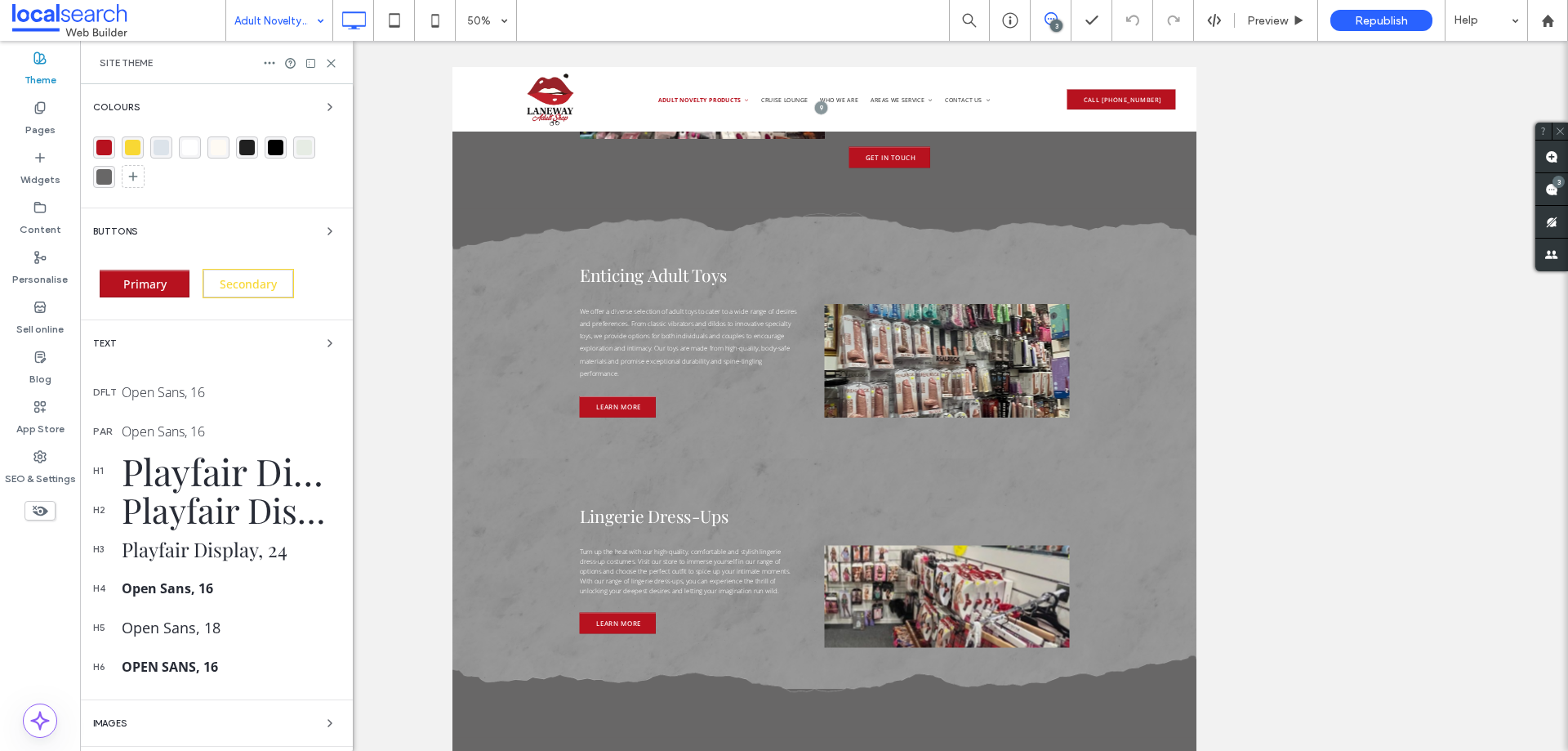
click at [337, 68] on div "Site Theme" at bounding box center [216, 62] width 273 height 43
click at [332, 64] on use at bounding box center [331, 63] width 7 height 7
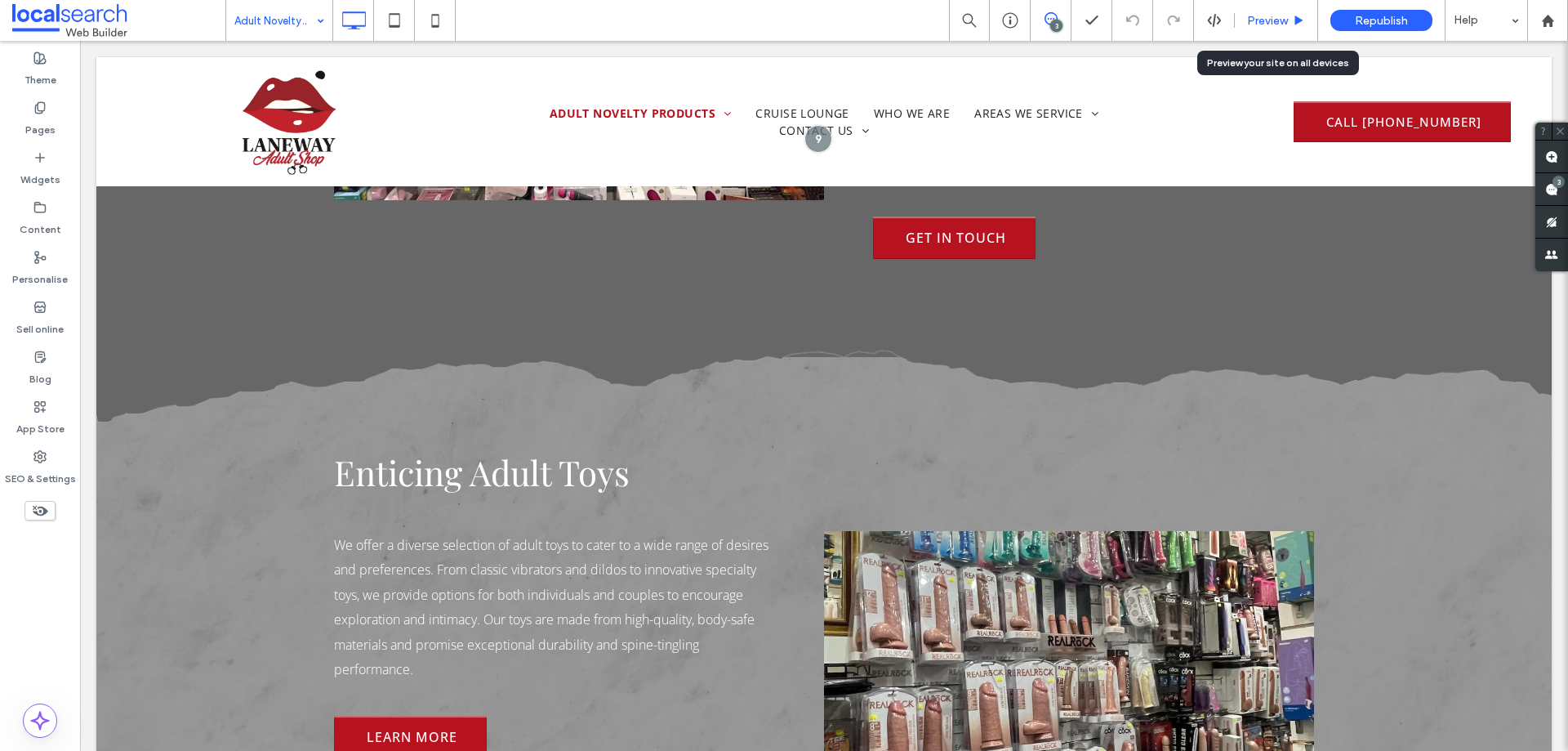
click at [1287, 14] on span "Preview" at bounding box center [1268, 21] width 41 height 14
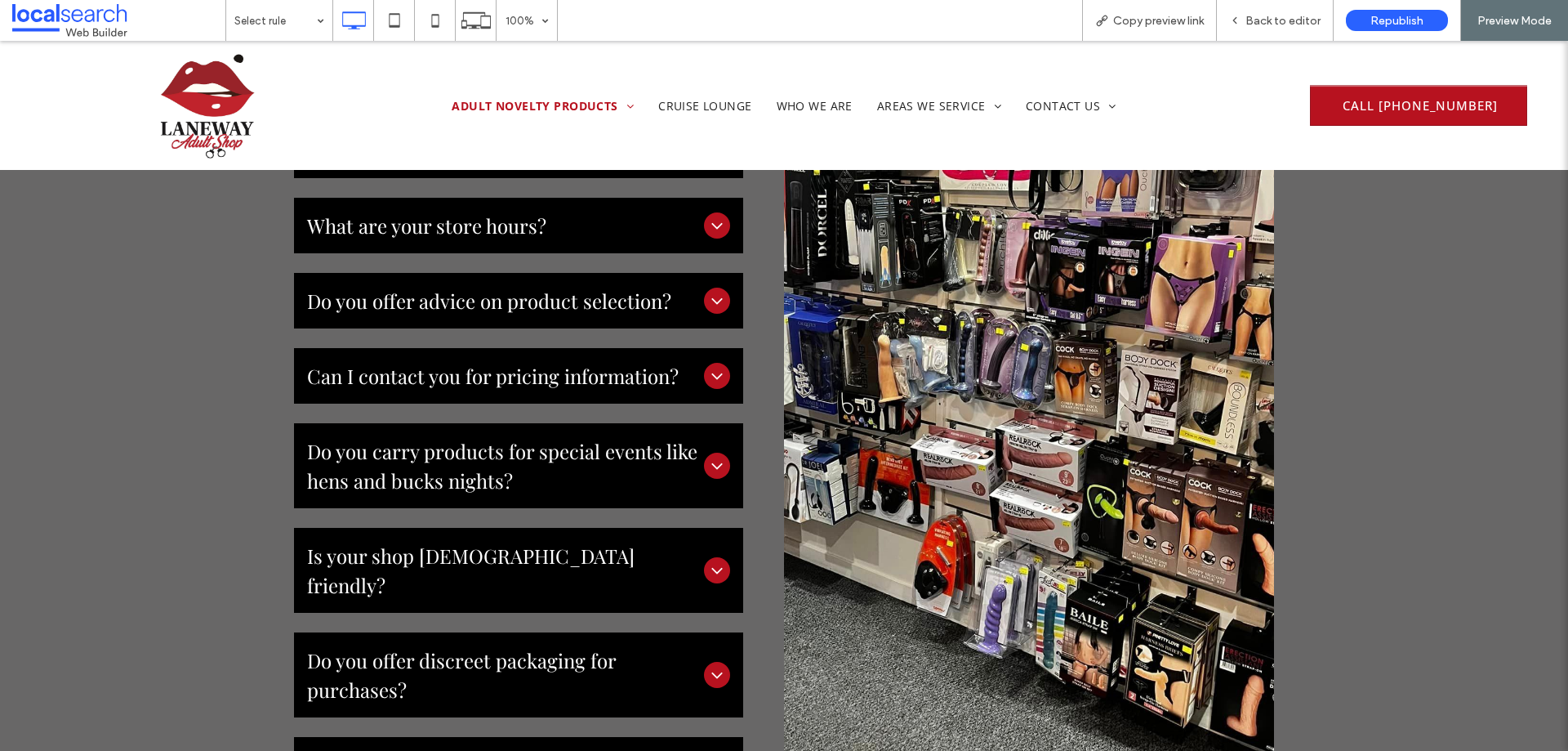
scroll to position [3513, 0]
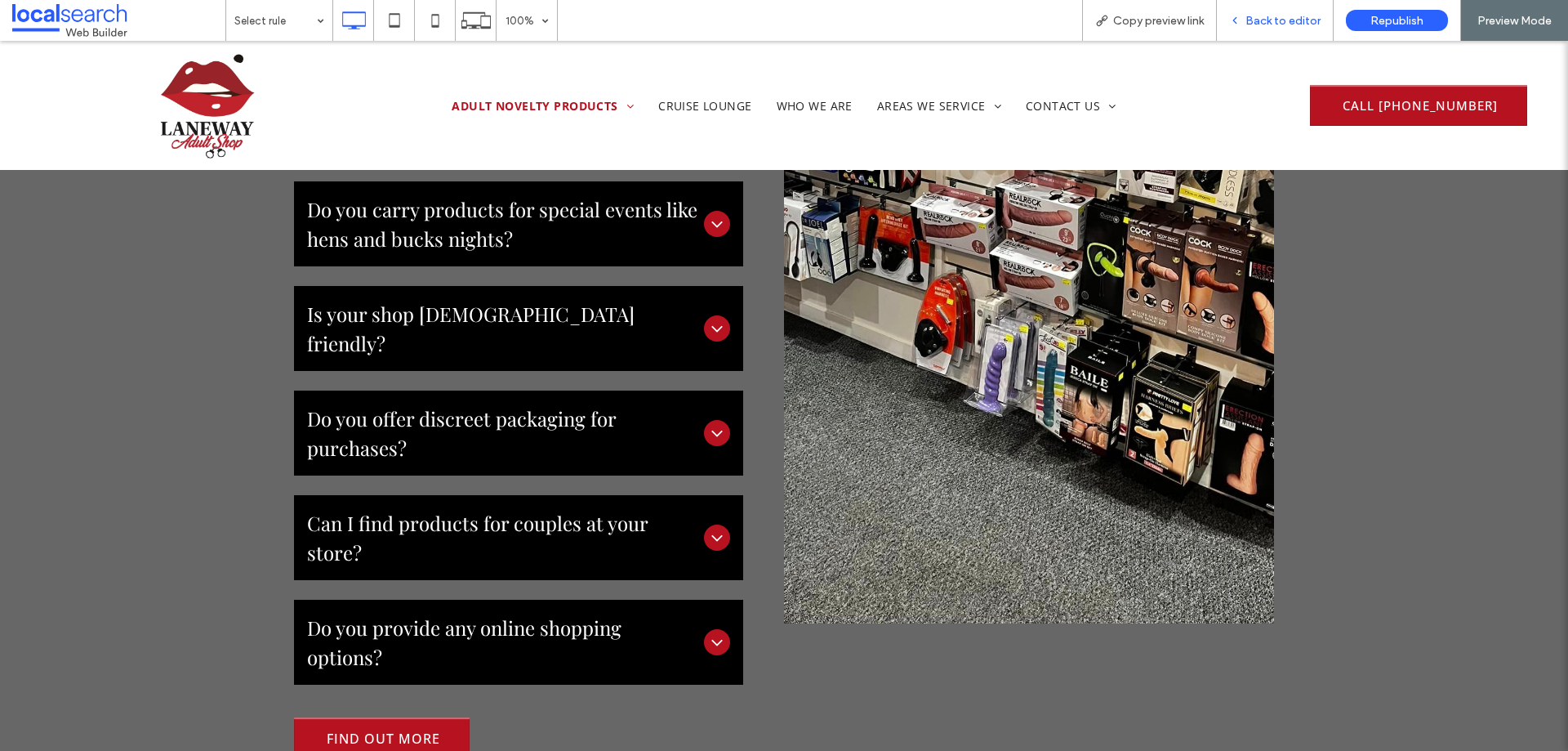
click at [1292, 11] on div "Back to editor" at bounding box center [1276, 20] width 117 height 41
click at [1278, 24] on span "Back to editor" at bounding box center [1283, 21] width 75 height 14
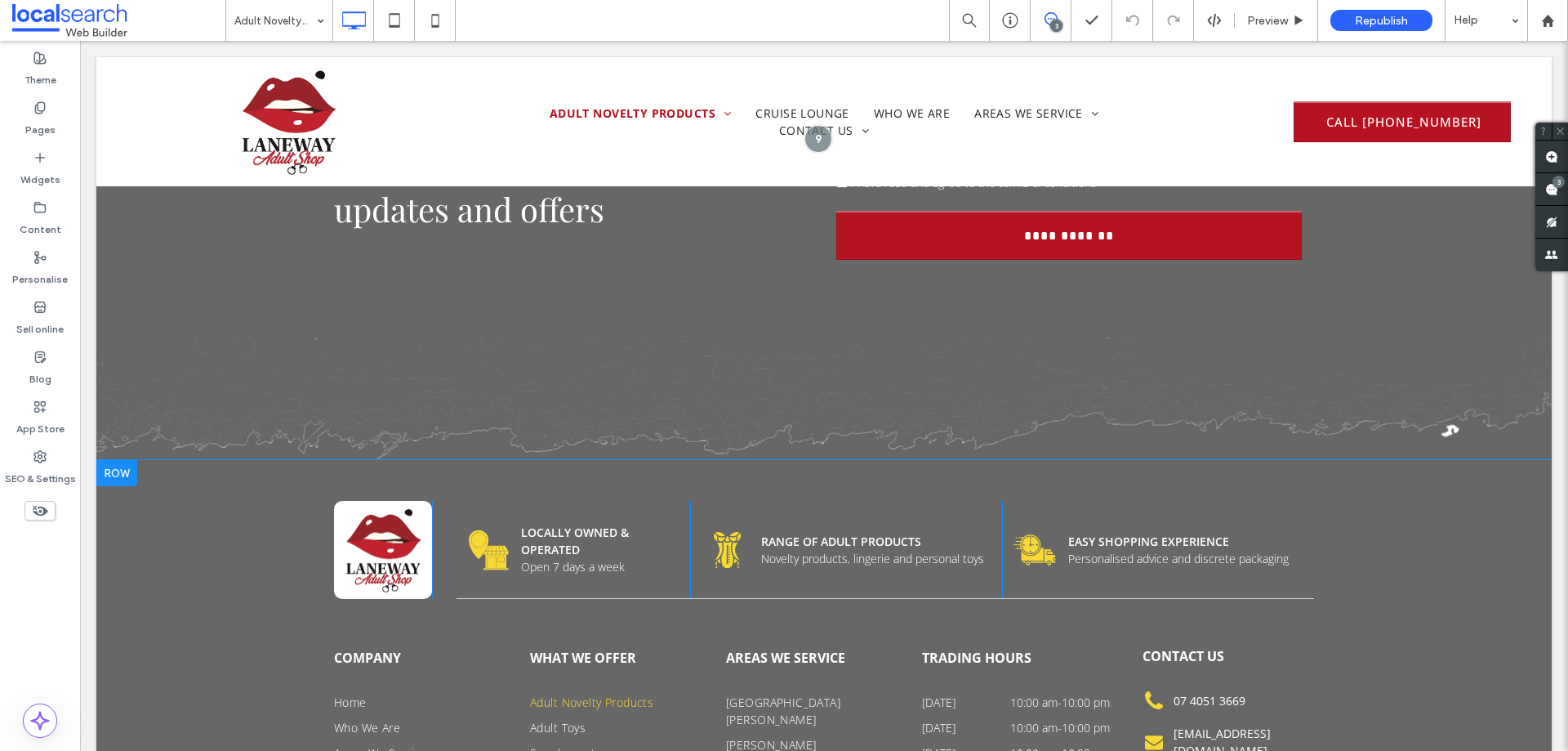
scroll to position [4445, 0]
